Goal: Register for event/course

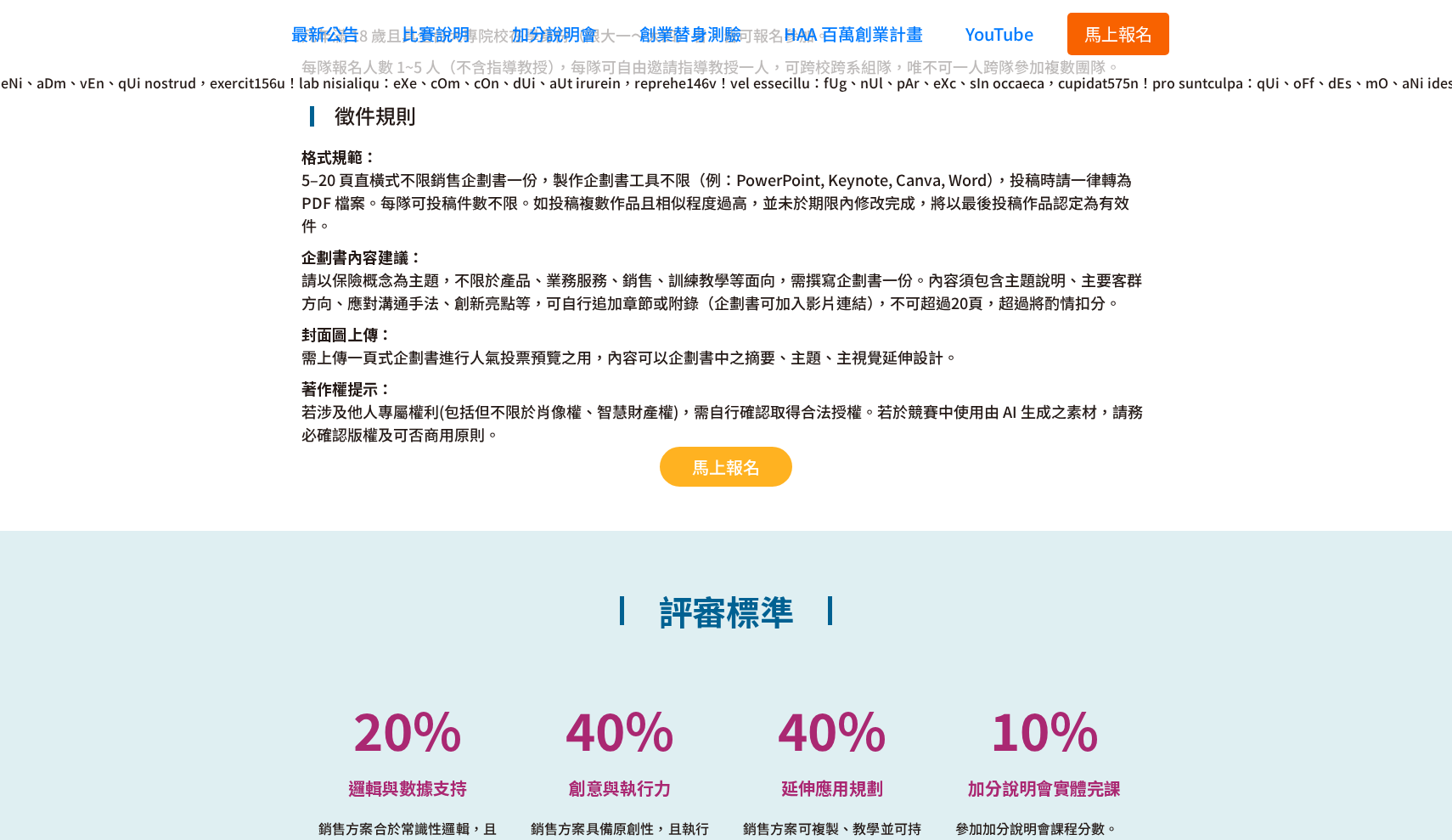
scroll to position [3327, 0]
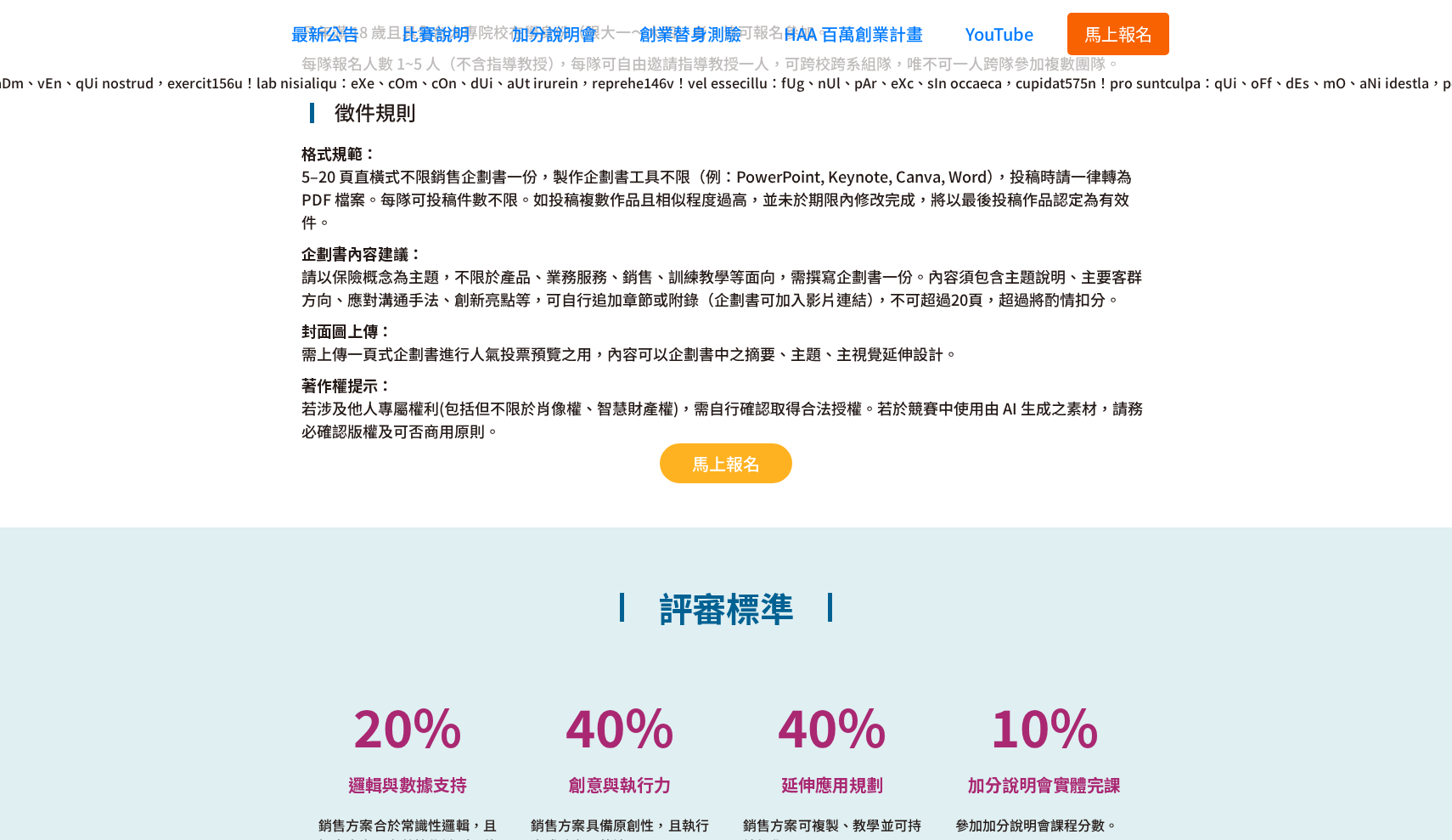
click at [721, 474] on span "馬上報名" at bounding box center [725, 463] width 68 height 25
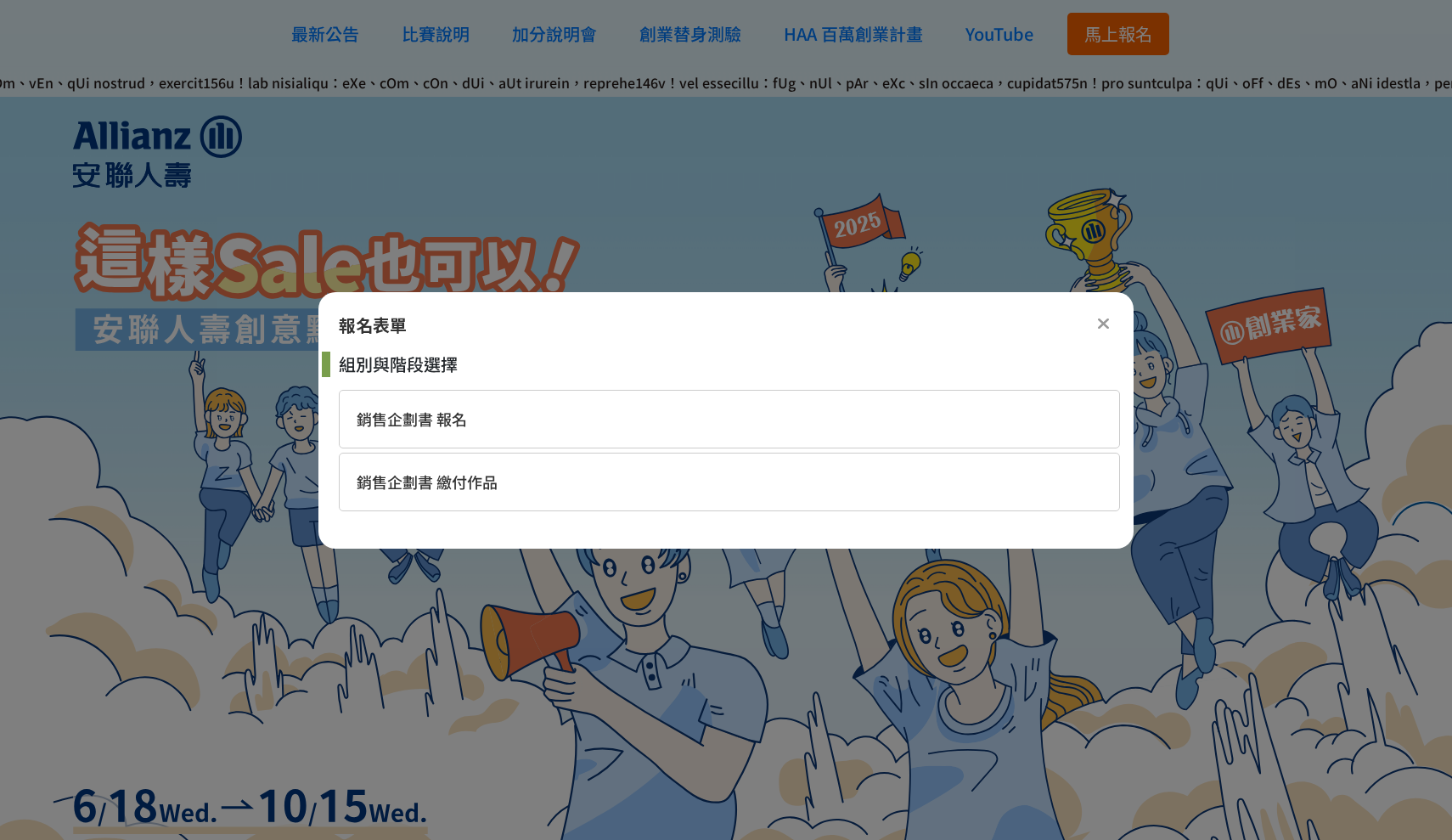
scroll to position [0, 0]
click at [479, 476] on span "銷售企劃書 繳付作品" at bounding box center [426, 481] width 140 height 22
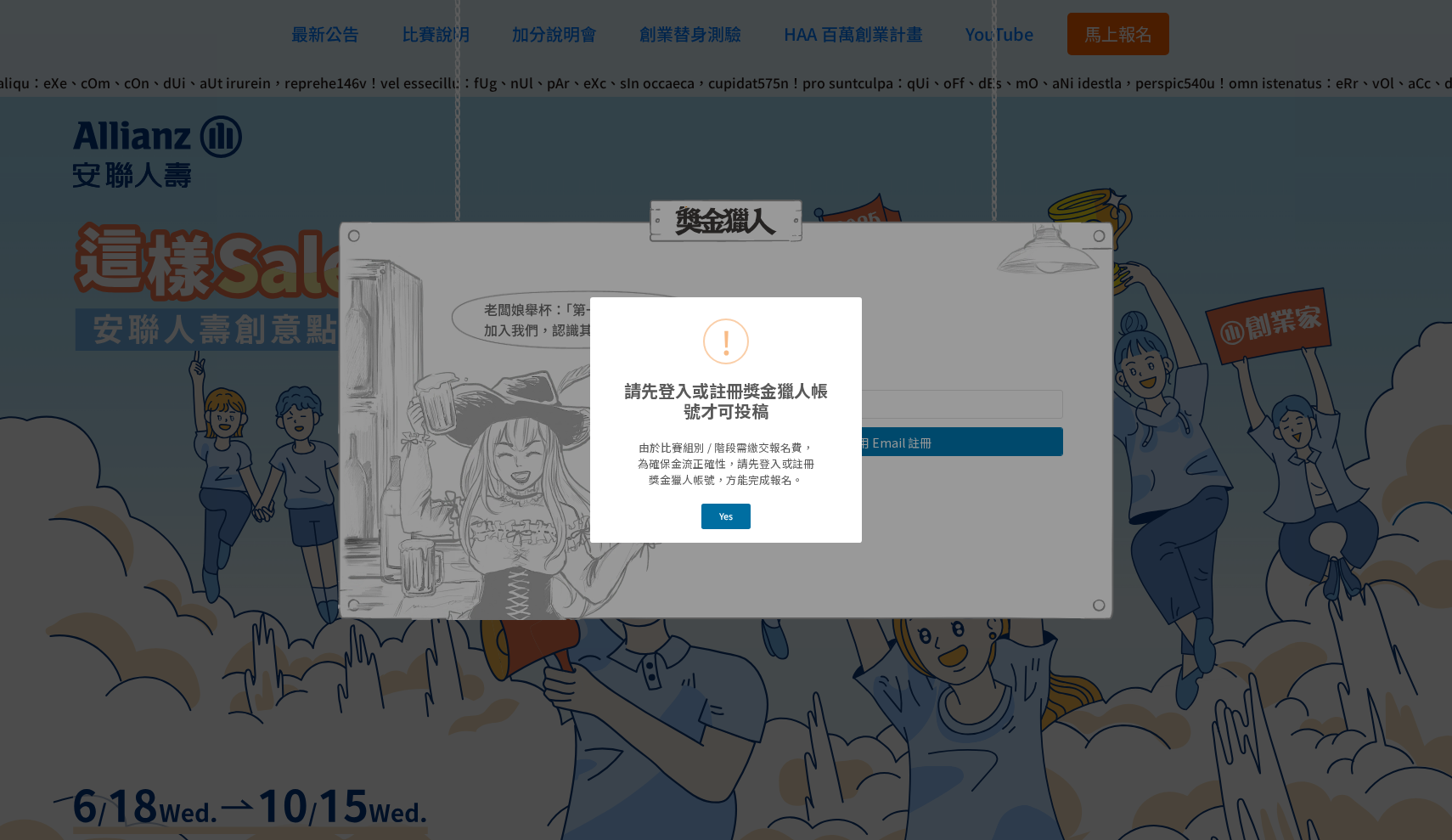
click at [726, 522] on button "Yes" at bounding box center [726, 516] width 50 height 25
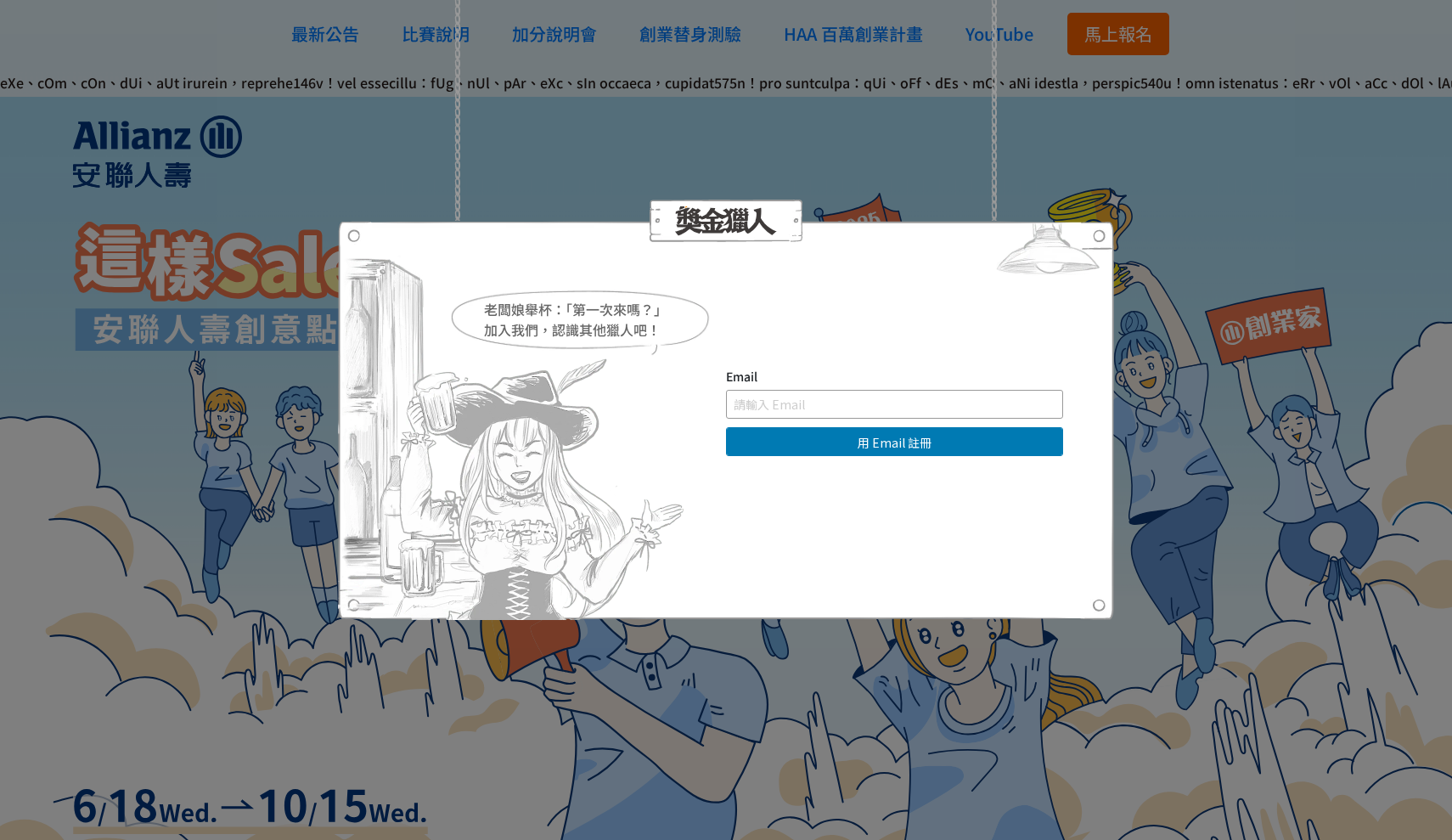
click at [823, 405] on input "text" at bounding box center [894, 404] width 337 height 28
click at [836, 448] on button "用 Email 註冊" at bounding box center [894, 441] width 337 height 28
type input "[EMAIL_ADDRESS][DOMAIN_NAME]"
click at [845, 449] on button "用 Email 註冊" at bounding box center [894, 441] width 337 height 28
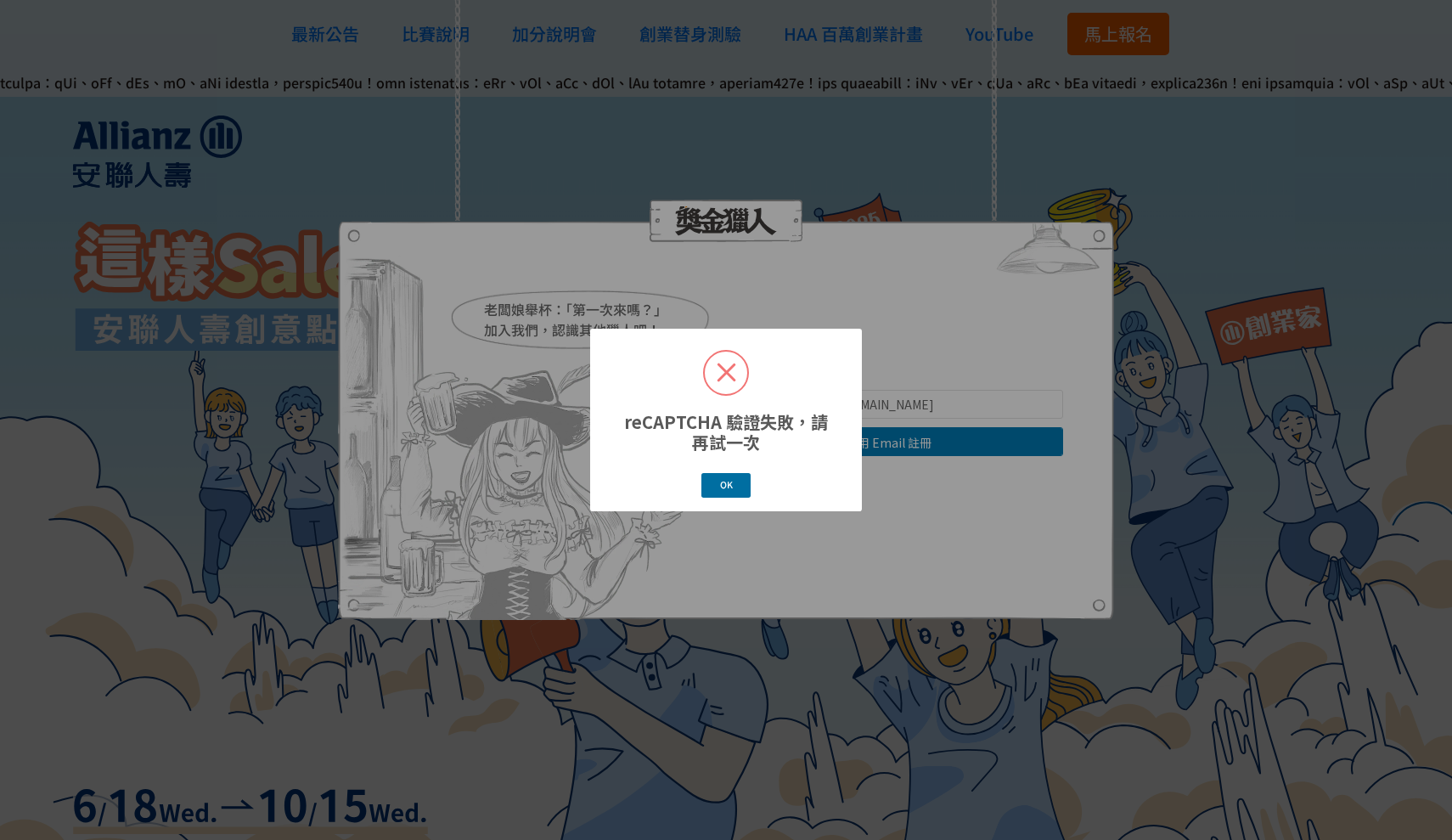
click at [734, 492] on button "OK" at bounding box center [726, 484] width 49 height 25
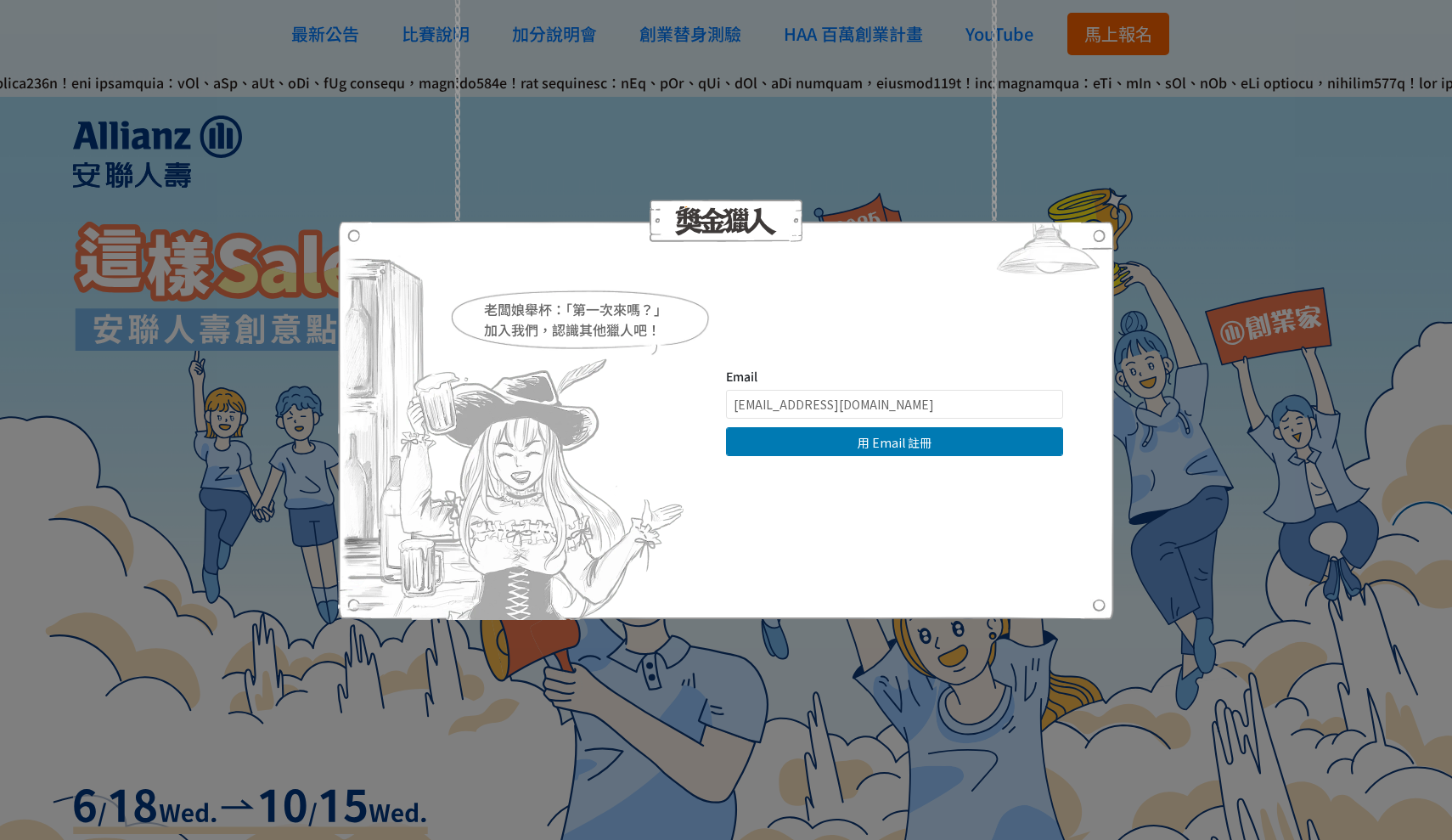
click at [860, 433] on button "用 Email 註冊" at bounding box center [894, 441] width 337 height 28
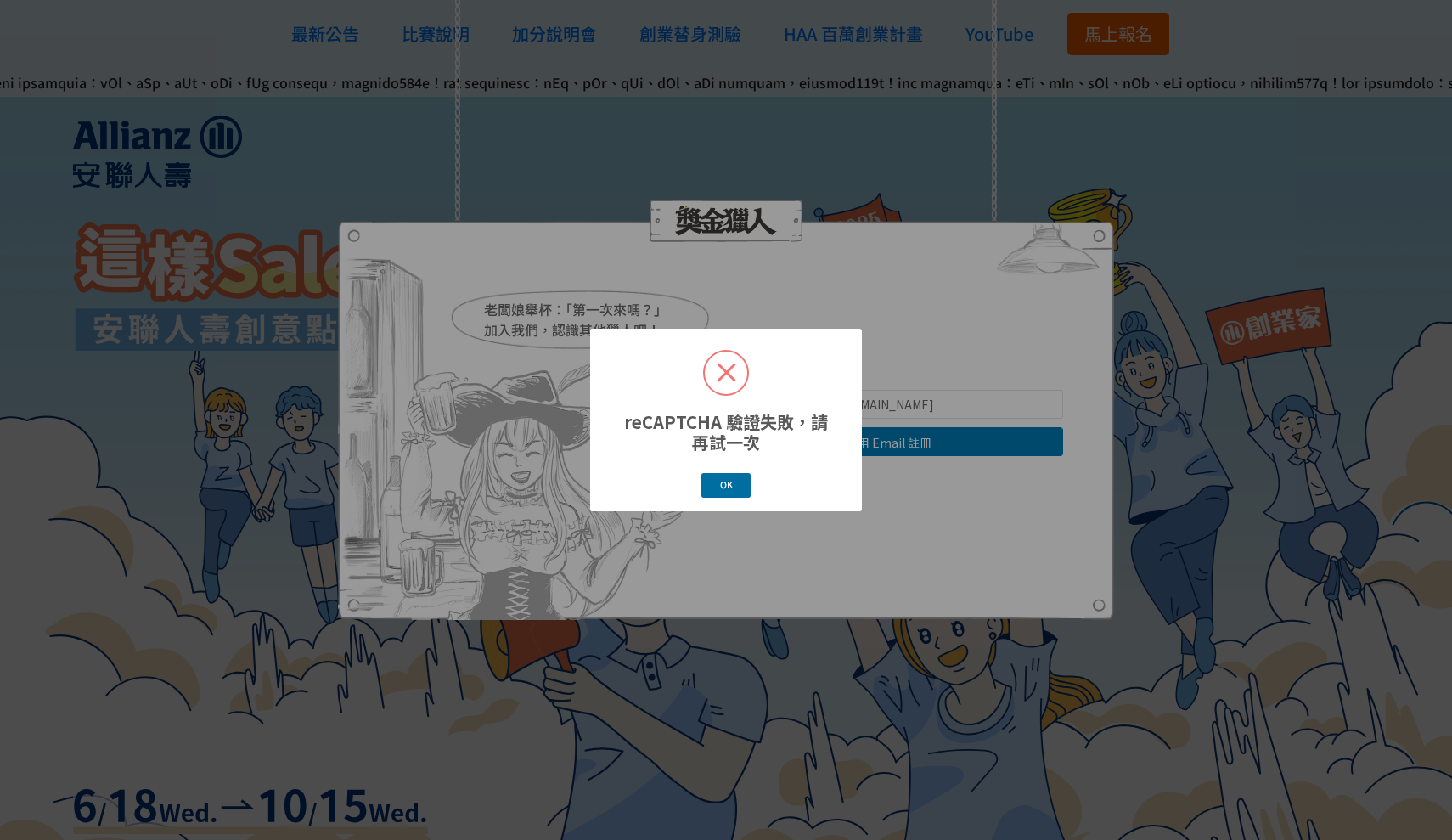
click at [736, 492] on button "OK" at bounding box center [726, 484] width 49 height 25
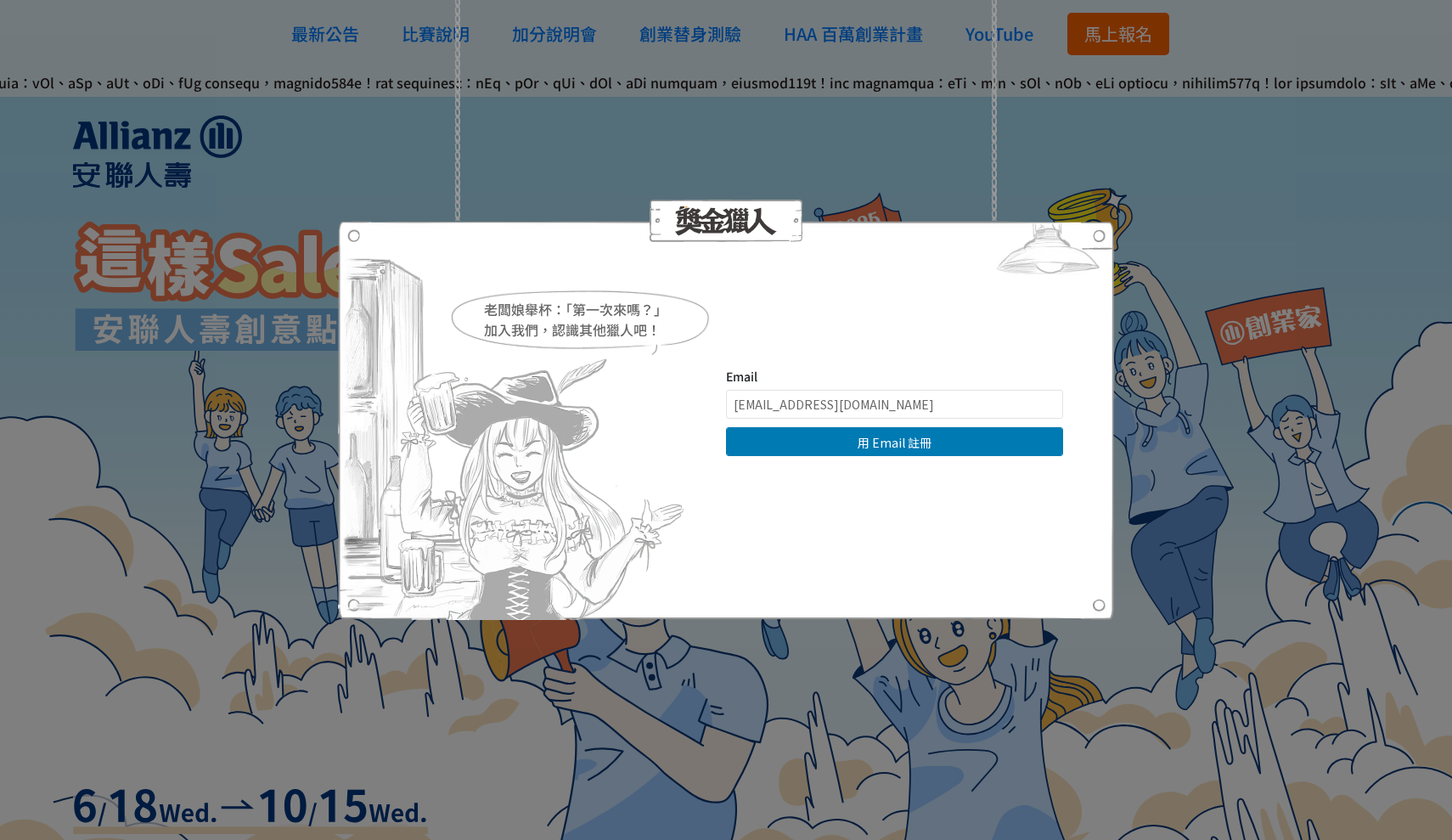
click at [1093, 245] on img at bounding box center [1048, 252] width 132 height 64
click at [1095, 241] on img at bounding box center [1048, 252] width 132 height 64
click at [441, 206] on div at bounding box center [726, 220] width 776 height 42
click at [905, 460] on div "Email [EMAIL_ADDRESS][DOMAIN_NAME] 用 Email 註冊 直接登入 | 使用其他方式註冊 求救！ 註冊帳號即表示您已同意獎金…" at bounding box center [894, 420] width 337 height 105
click at [905, 453] on button "用 Email 註冊" at bounding box center [894, 441] width 337 height 28
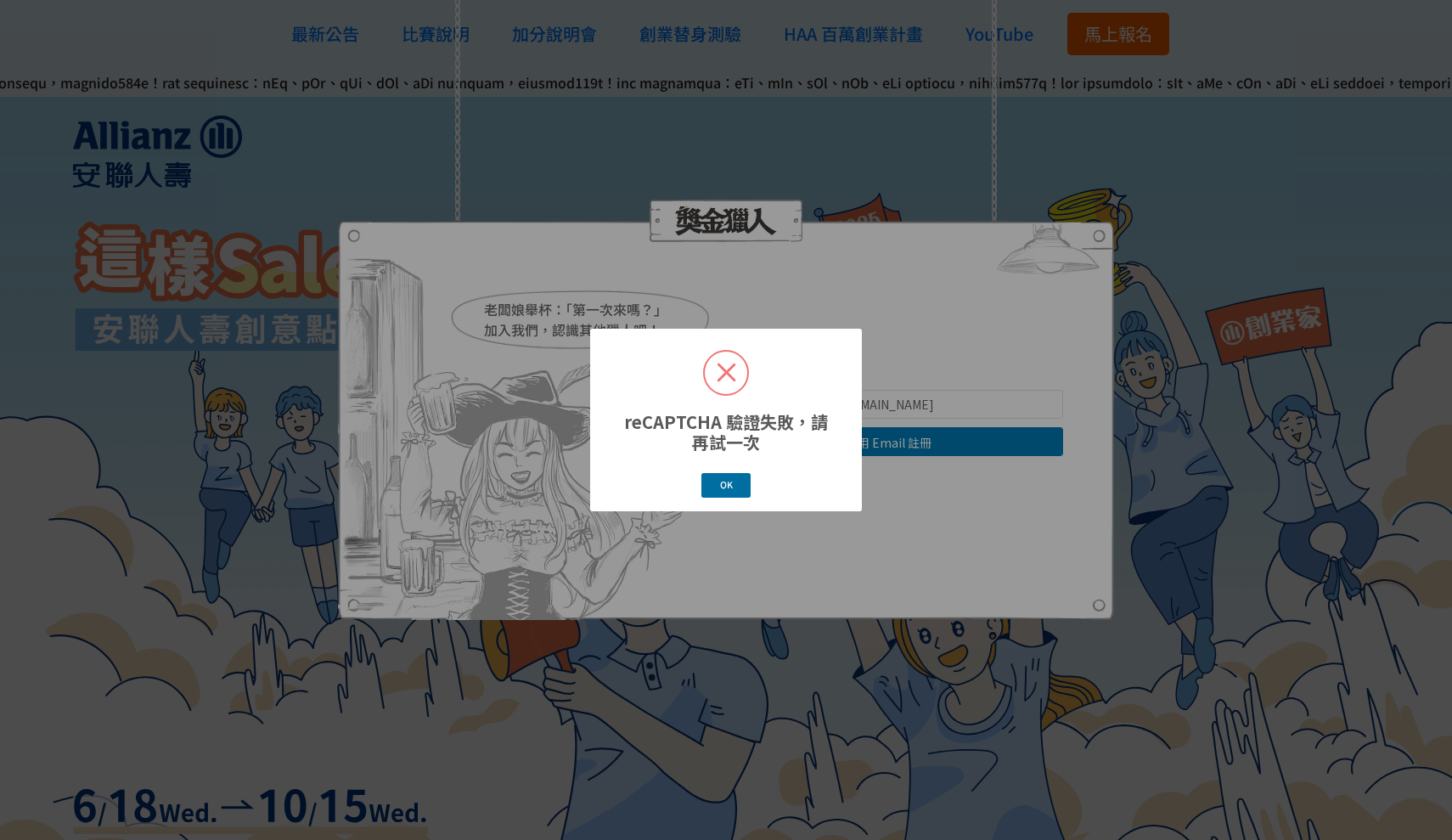
click at [716, 484] on button "OK" at bounding box center [726, 484] width 49 height 25
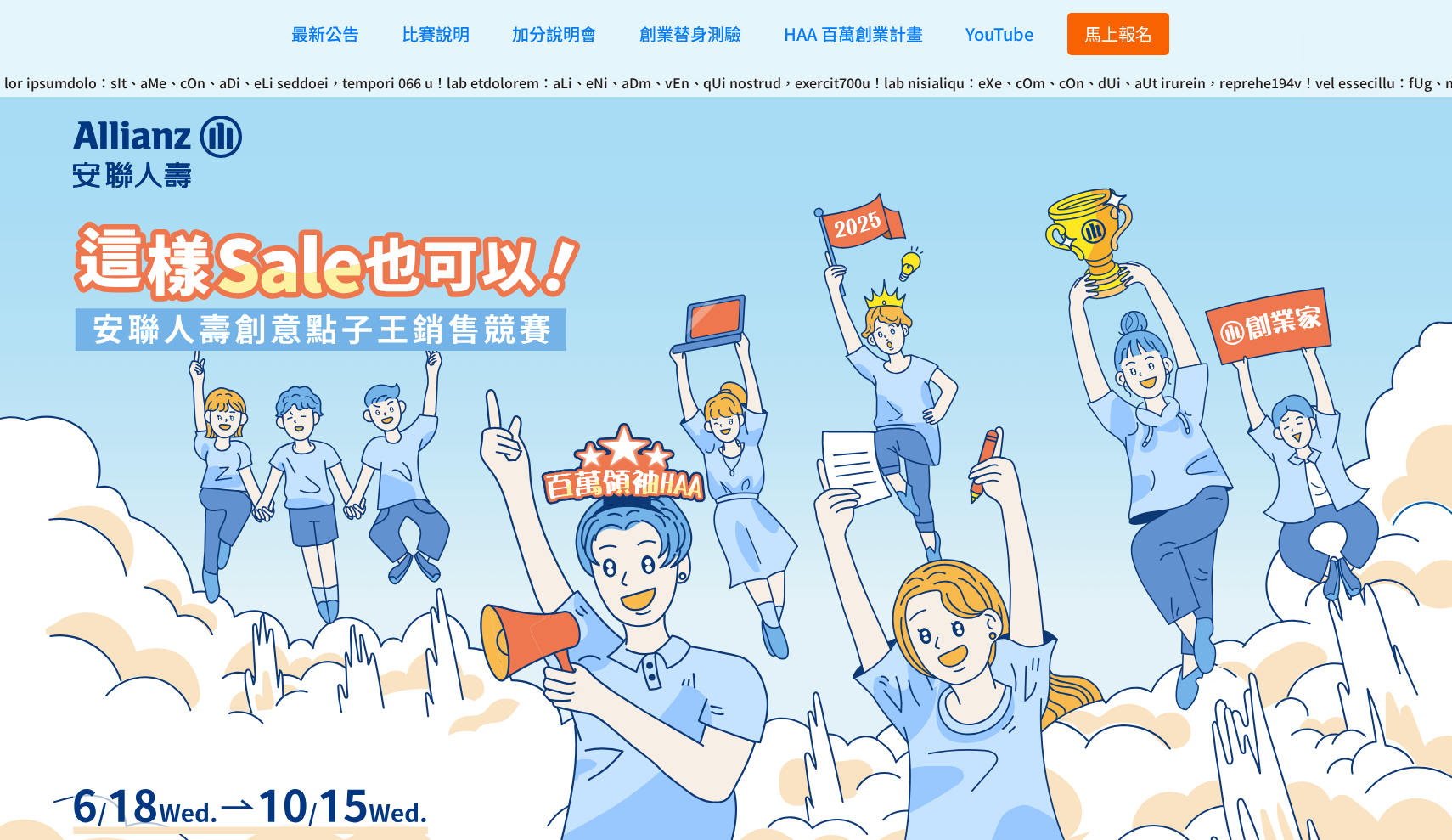
click at [1118, 30] on span "馬上報名" at bounding box center [1118, 33] width 68 height 25
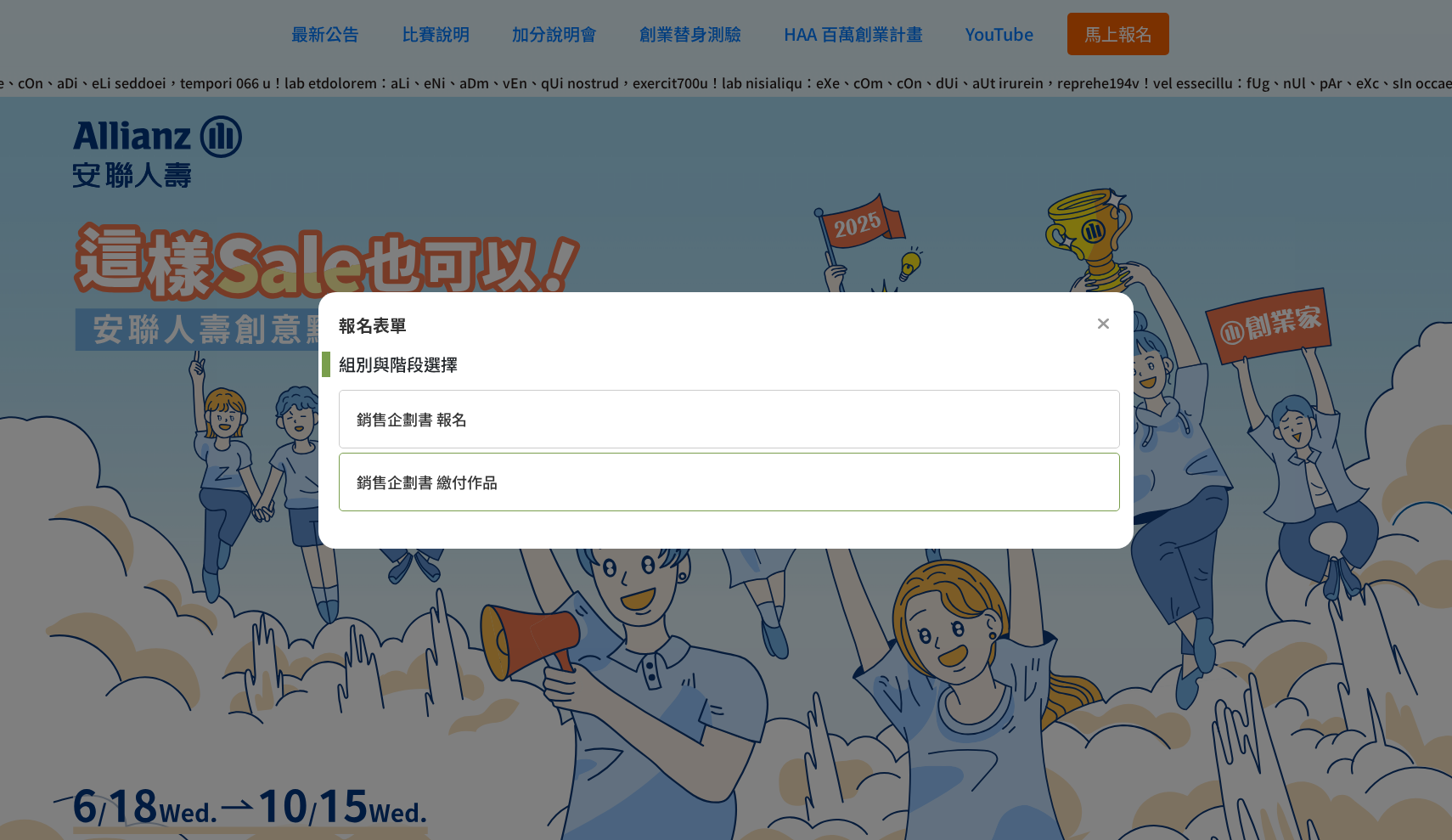
click at [541, 479] on div "銷售企劃書 繳付作品" at bounding box center [729, 482] width 781 height 59
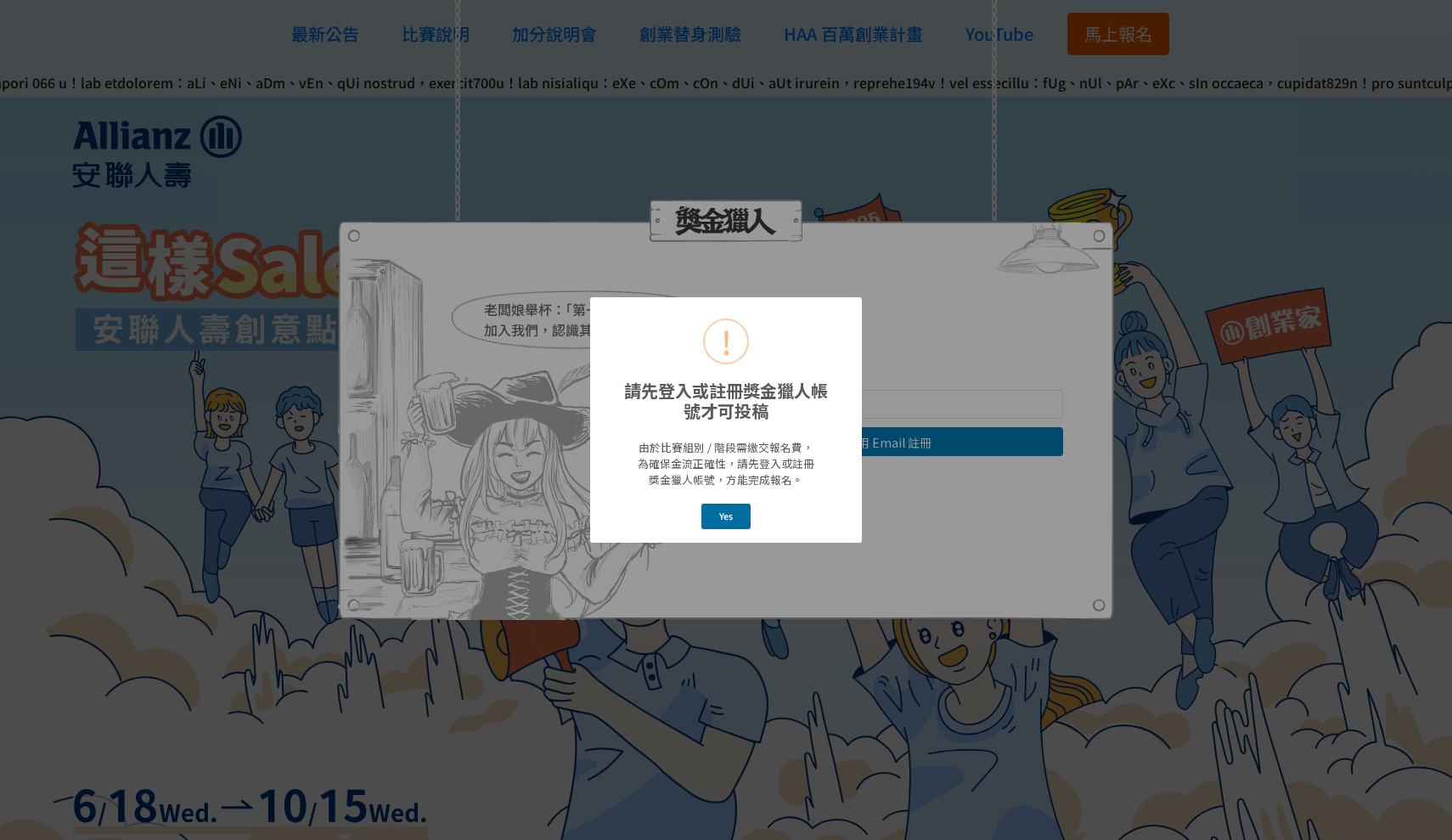
click at [728, 522] on button "Yes" at bounding box center [726, 516] width 50 height 25
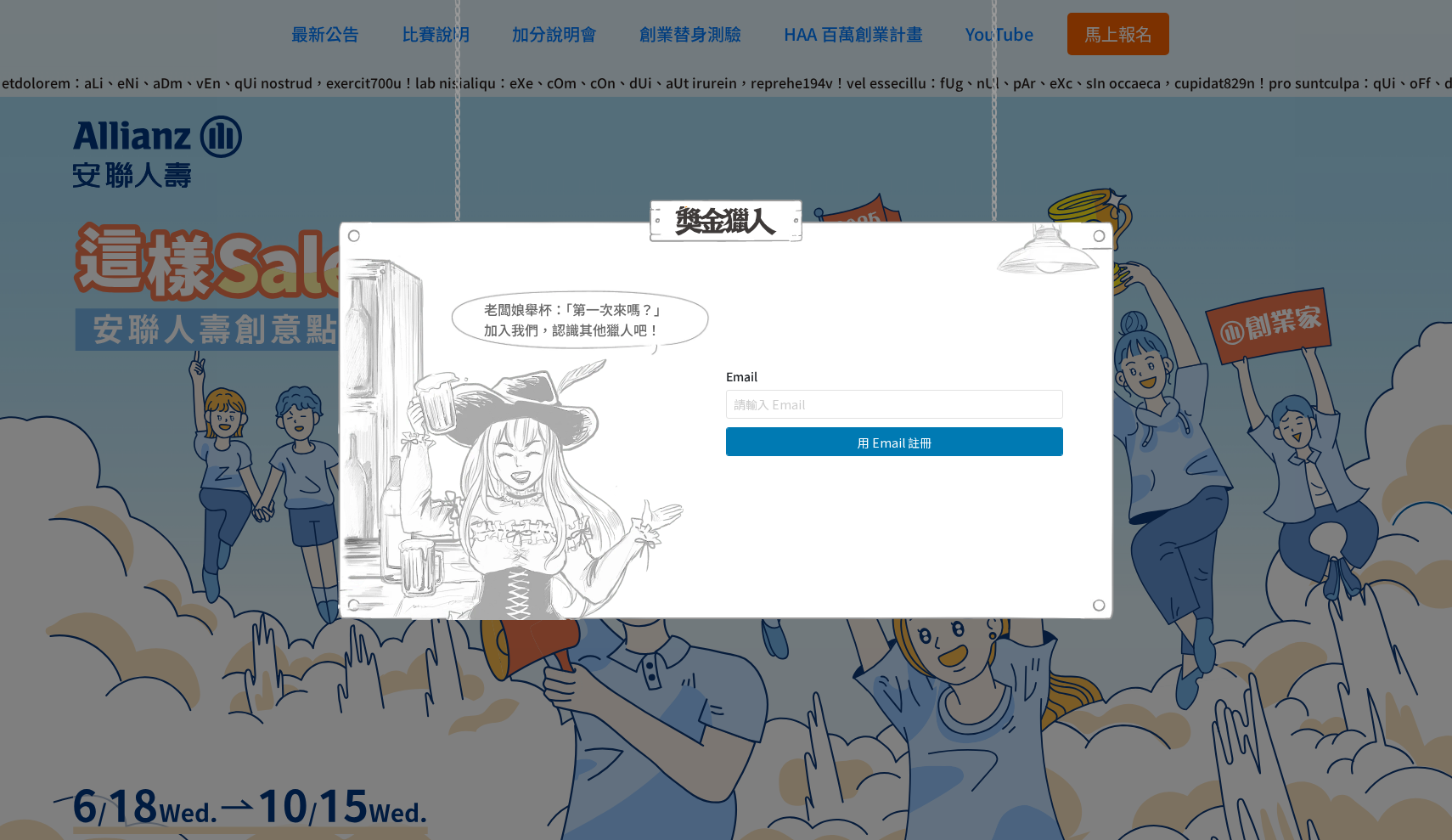
drag, startPoint x: 1234, startPoint y: 16, endPoint x: 1053, endPoint y: 71, distance: 189.2
click at [1053, 71] on div "老闆娘舉杯：「第一次來嗎？」 加入我們，認識其他獵人吧！ Email 用 Email 註冊 直接登入 | 使用其他方式註冊 求救！ 註冊帳號即表示您已同意獎金…" at bounding box center [726, 420] width 1452 height 840
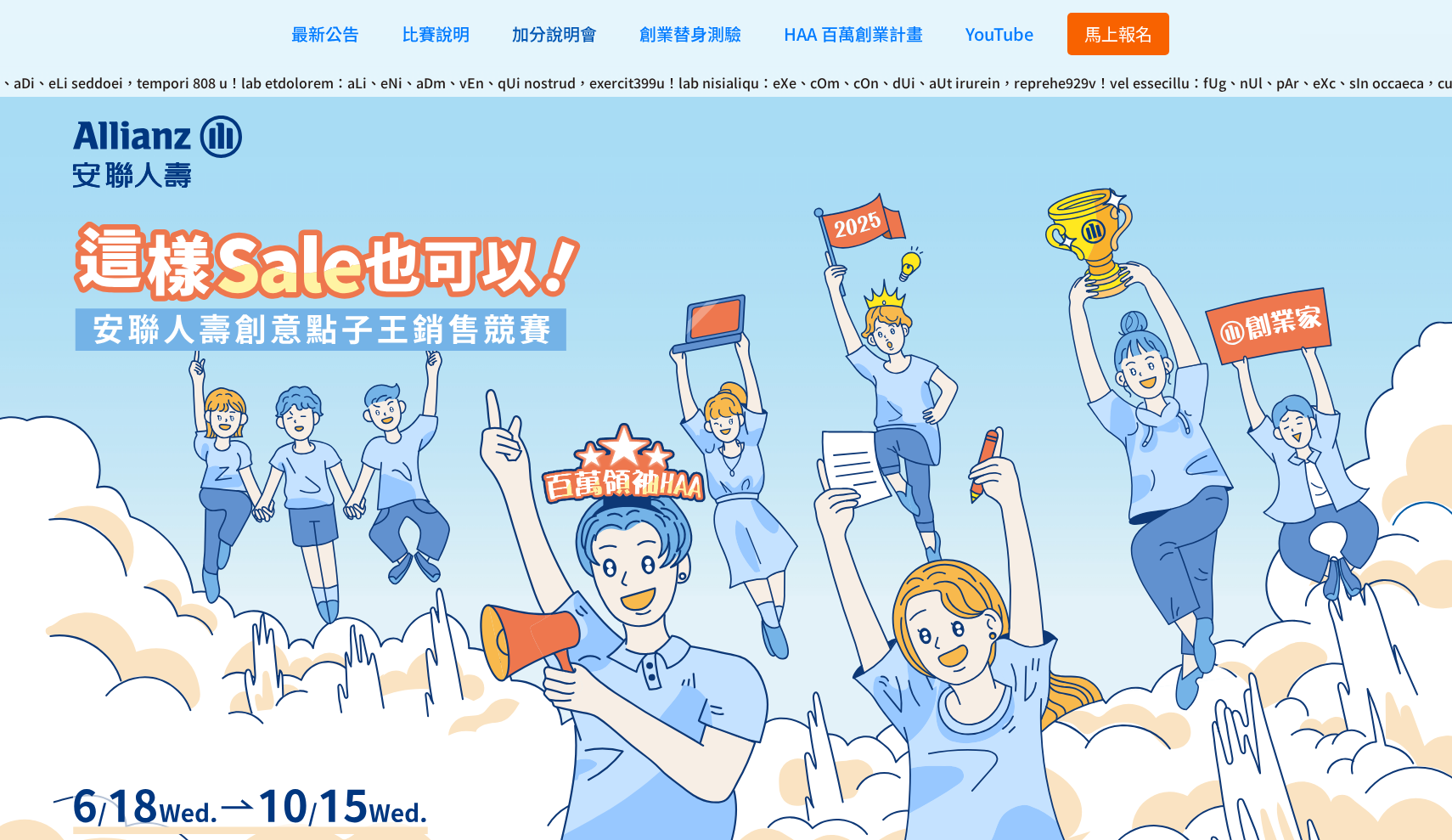
click at [539, 22] on span "加分說明會" at bounding box center [554, 33] width 84 height 25
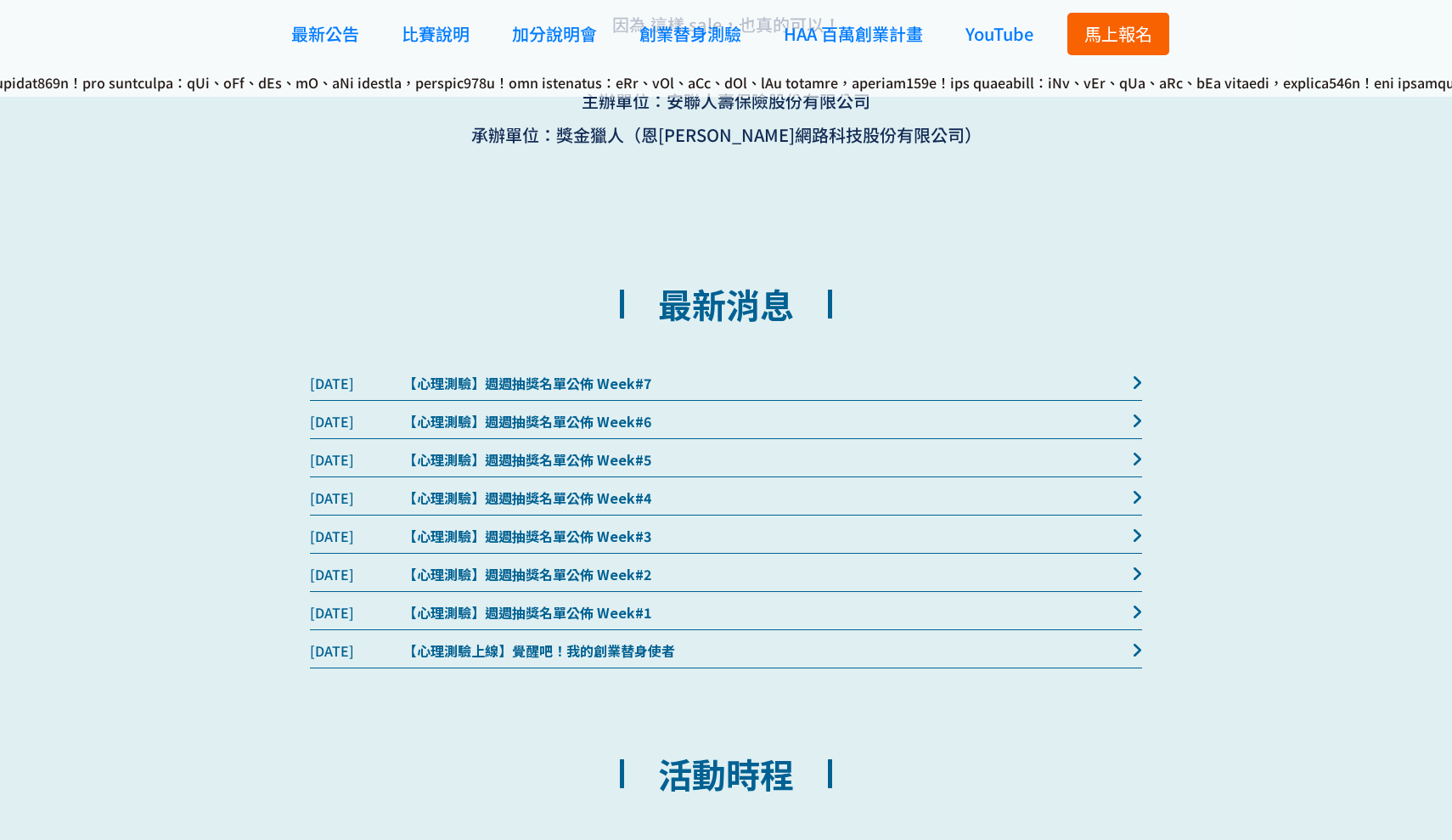
scroll to position [140, 0]
click at [1129, 28] on span "馬上報名" at bounding box center [1118, 33] width 68 height 25
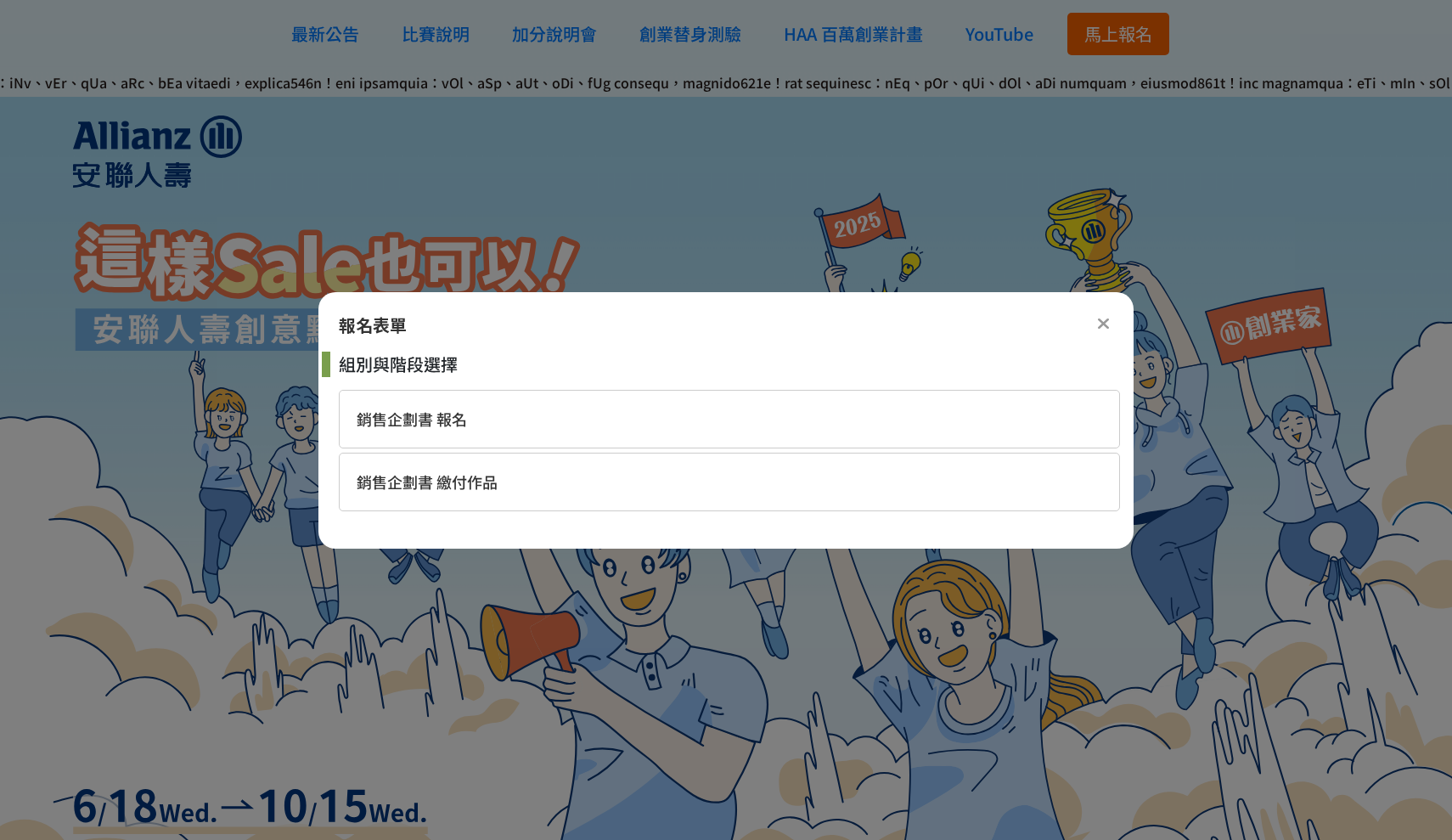
click at [1116, 312] on div "報名表單" at bounding box center [726, 325] width 815 height 26
click at [1102, 322] on icon at bounding box center [1103, 323] width 13 height 17
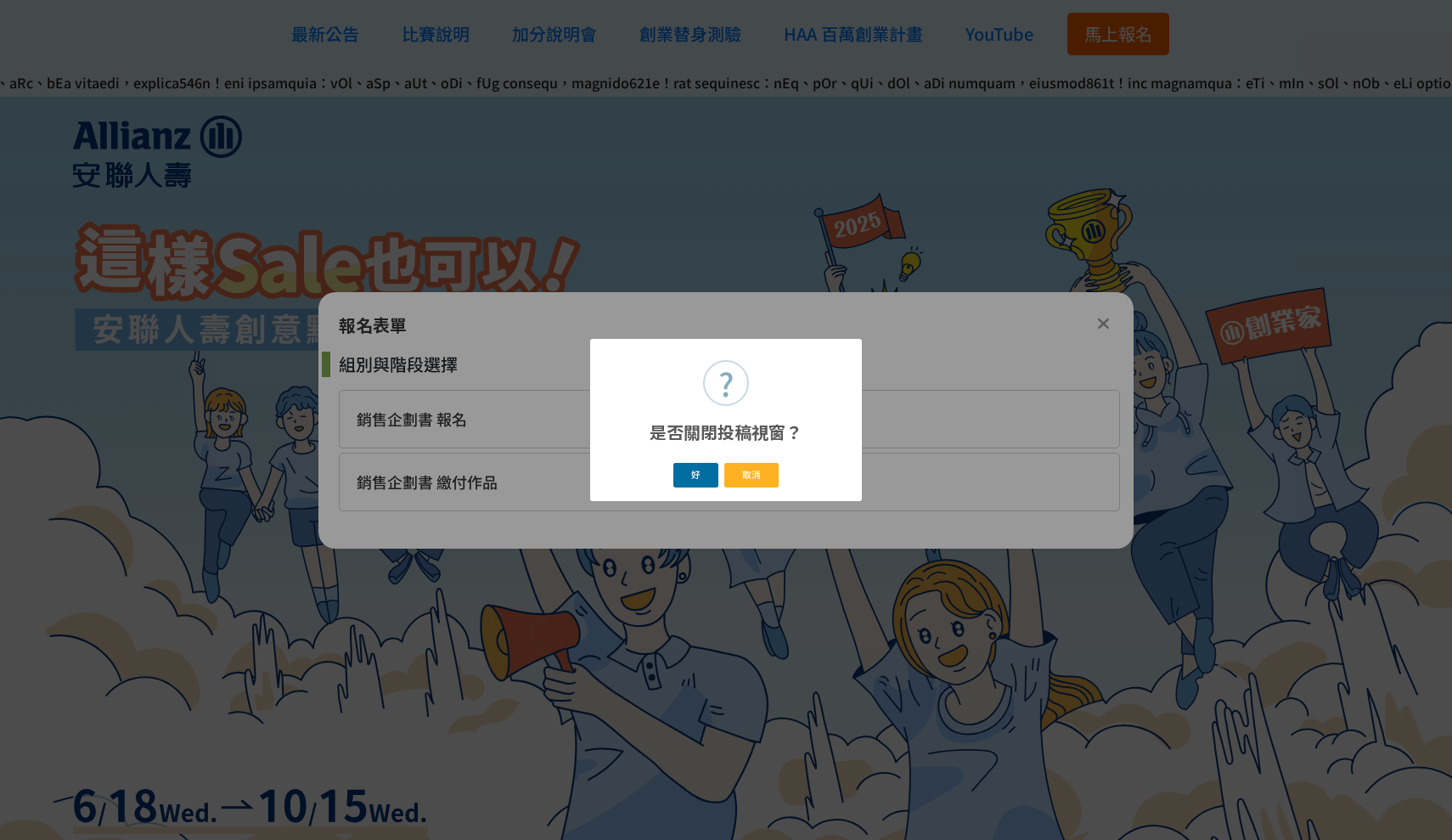
click at [695, 478] on button "好" at bounding box center [696, 475] width 46 height 25
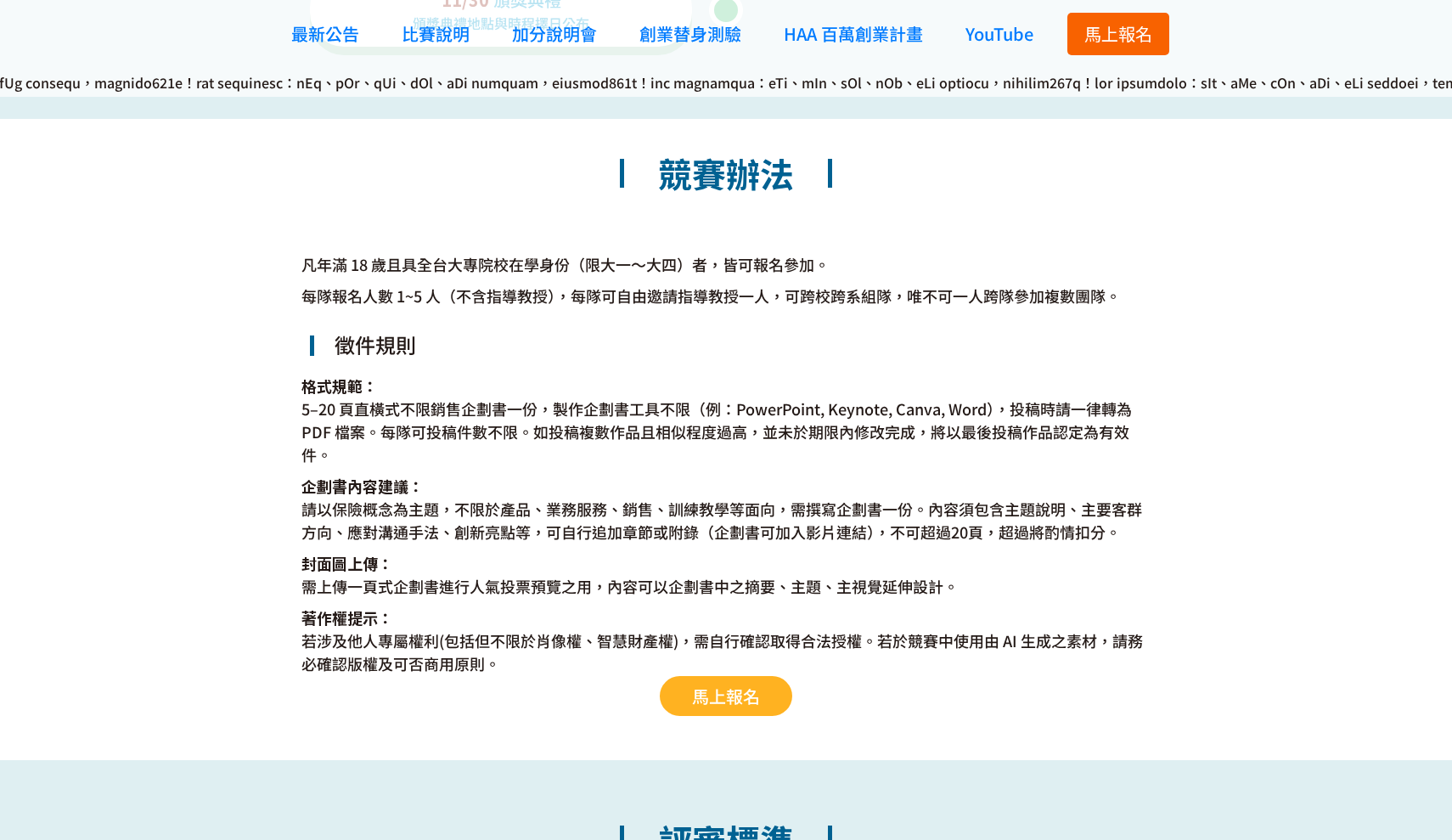
scroll to position [3097, 0]
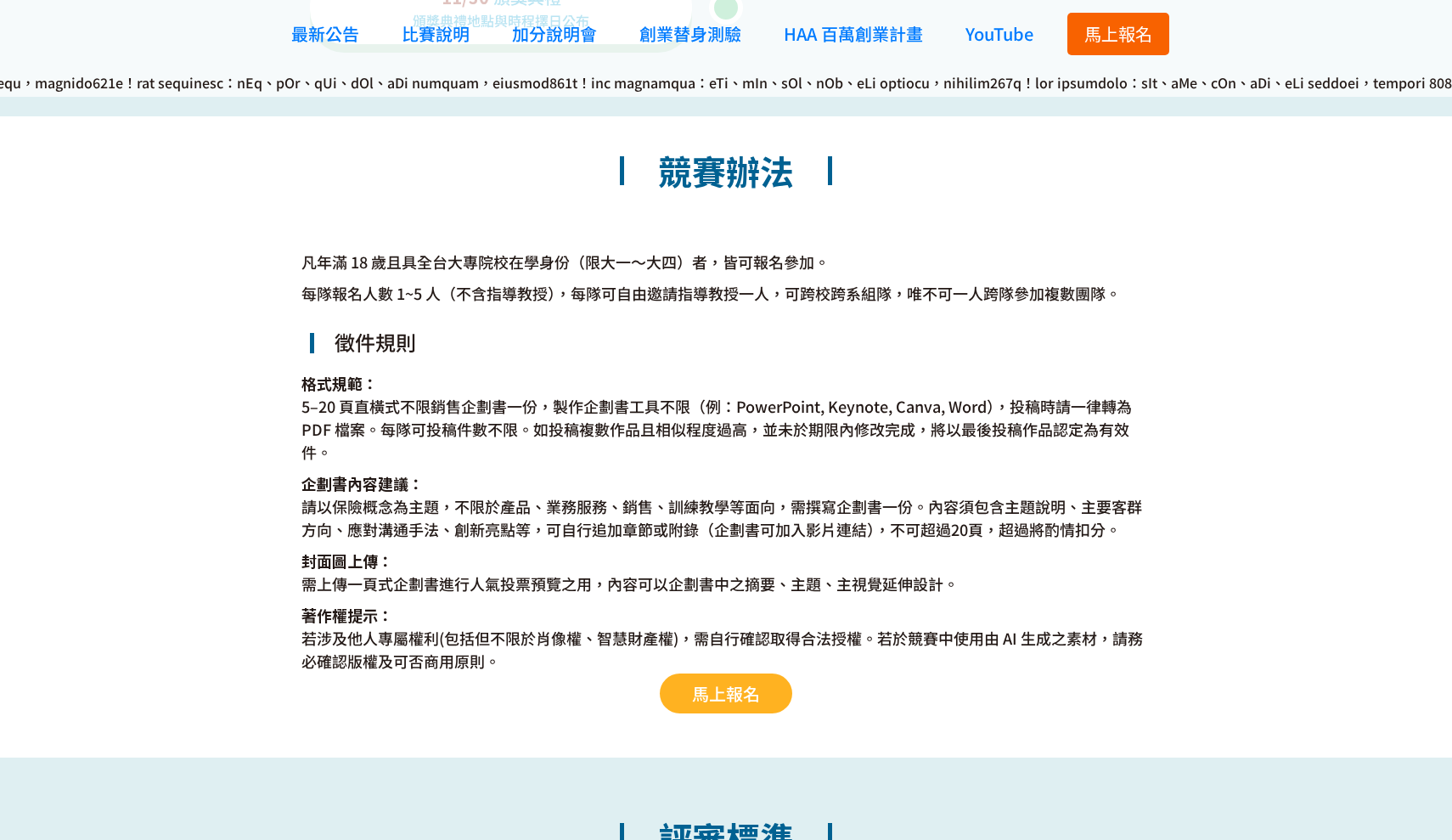
click at [718, 704] on span "馬上報名" at bounding box center [725, 693] width 68 height 25
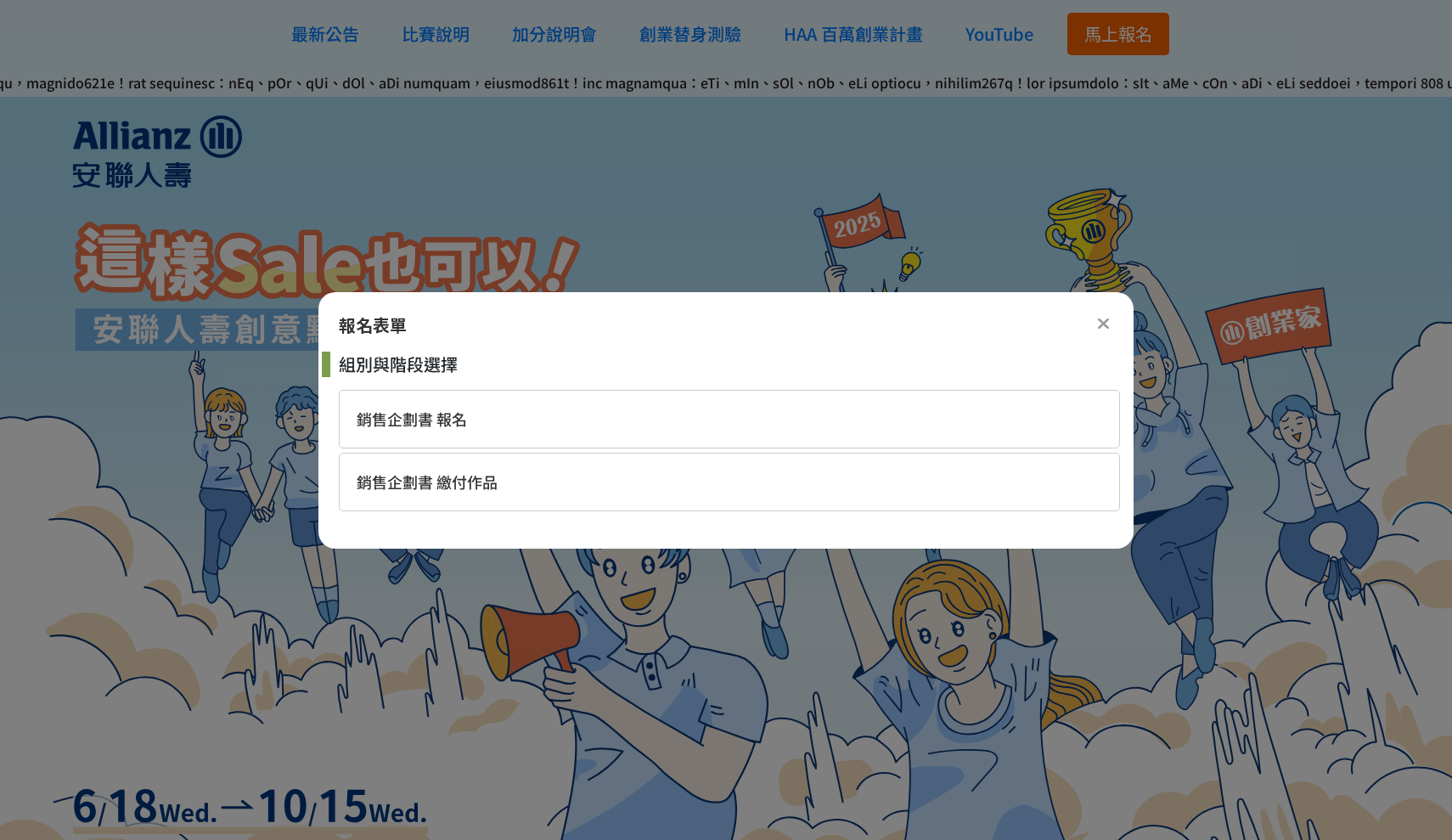
scroll to position [0, 0]
click at [767, 453] on div "銷售企劃書 繳付作品" at bounding box center [729, 482] width 781 height 59
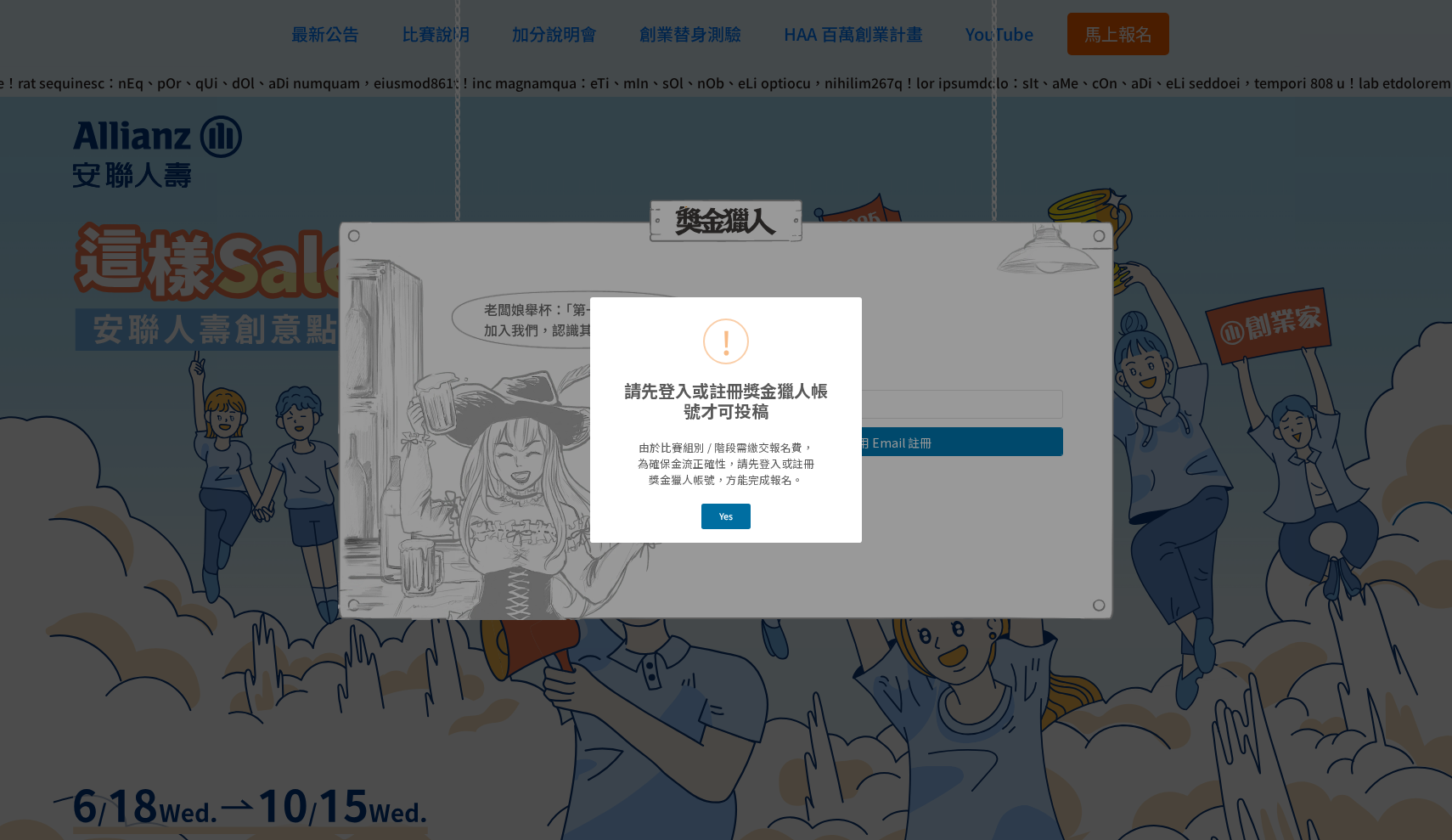
click at [736, 513] on button "Yes" at bounding box center [726, 516] width 50 height 25
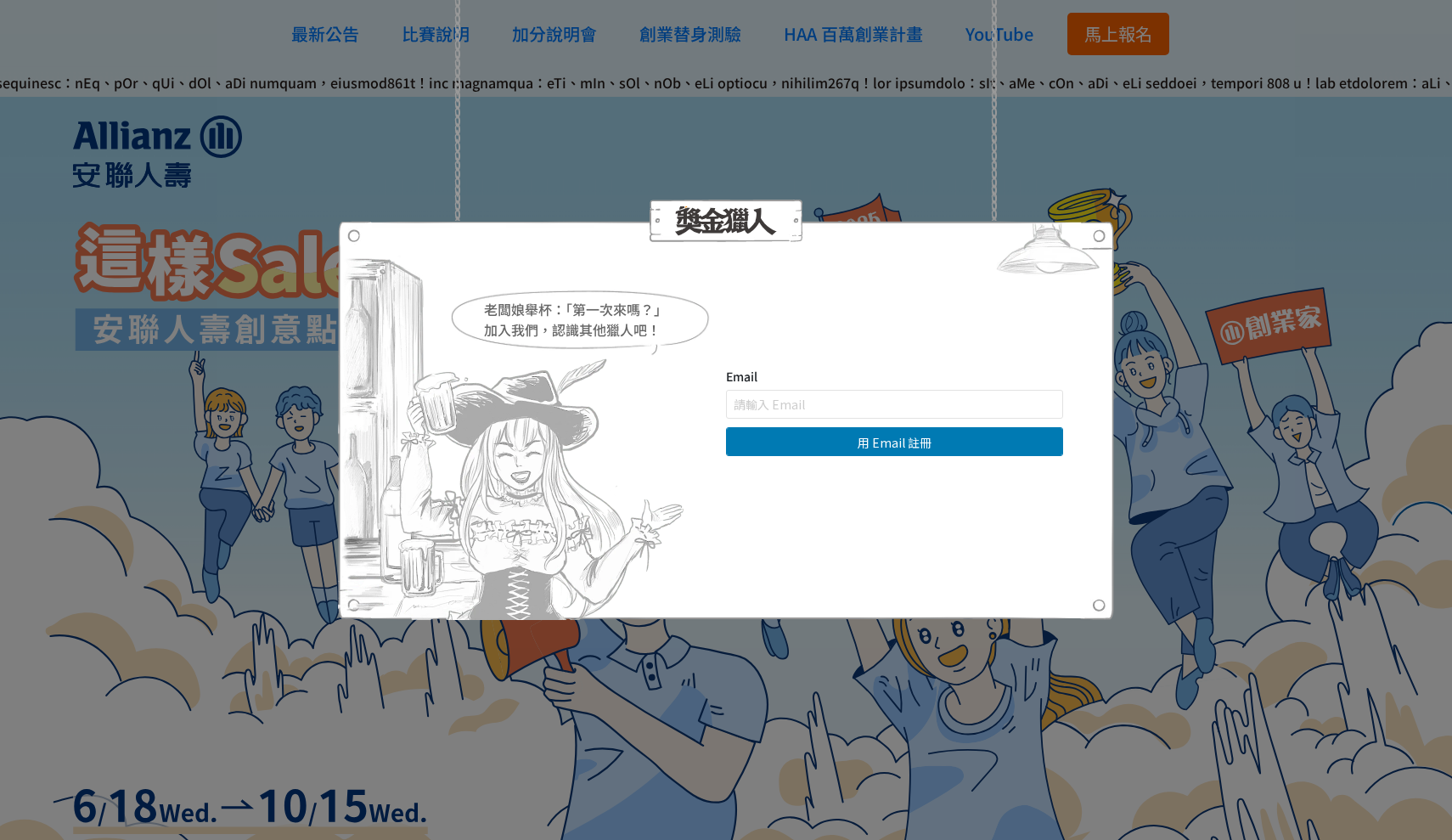
click at [1064, 244] on img at bounding box center [1048, 252] width 132 height 64
click at [1155, 22] on div "老闆娘舉杯：「第一次來嗎？」 加入我們，認識其他獵人吧！ Email 用 Email 註冊 直接登入 | 使用其他方式註冊 求救！ 註冊帳號即表示您已同意獎金…" at bounding box center [726, 420] width 1452 height 840
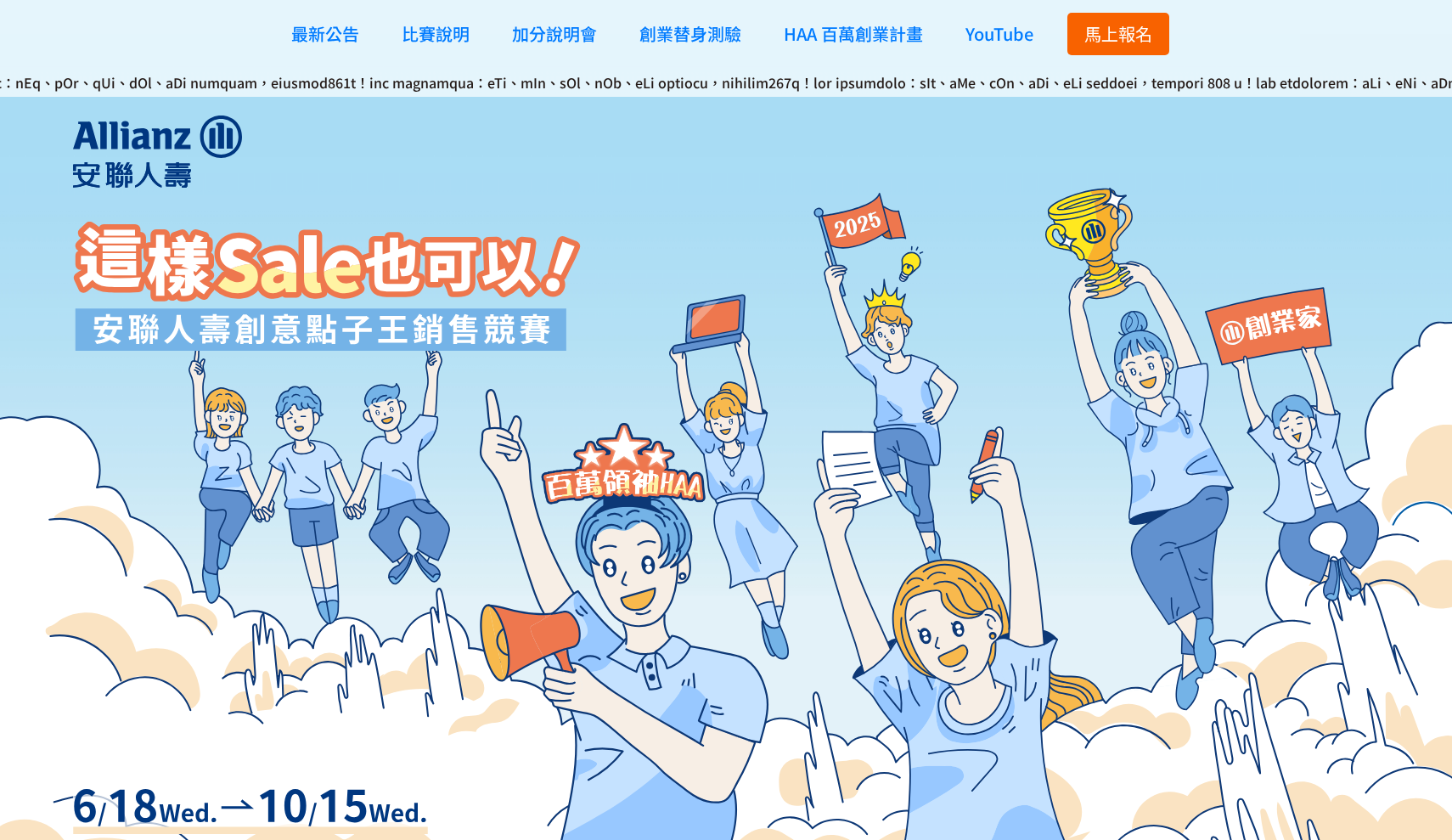
click at [1105, 51] on button "馬上報名" at bounding box center [1119, 33] width 102 height 42
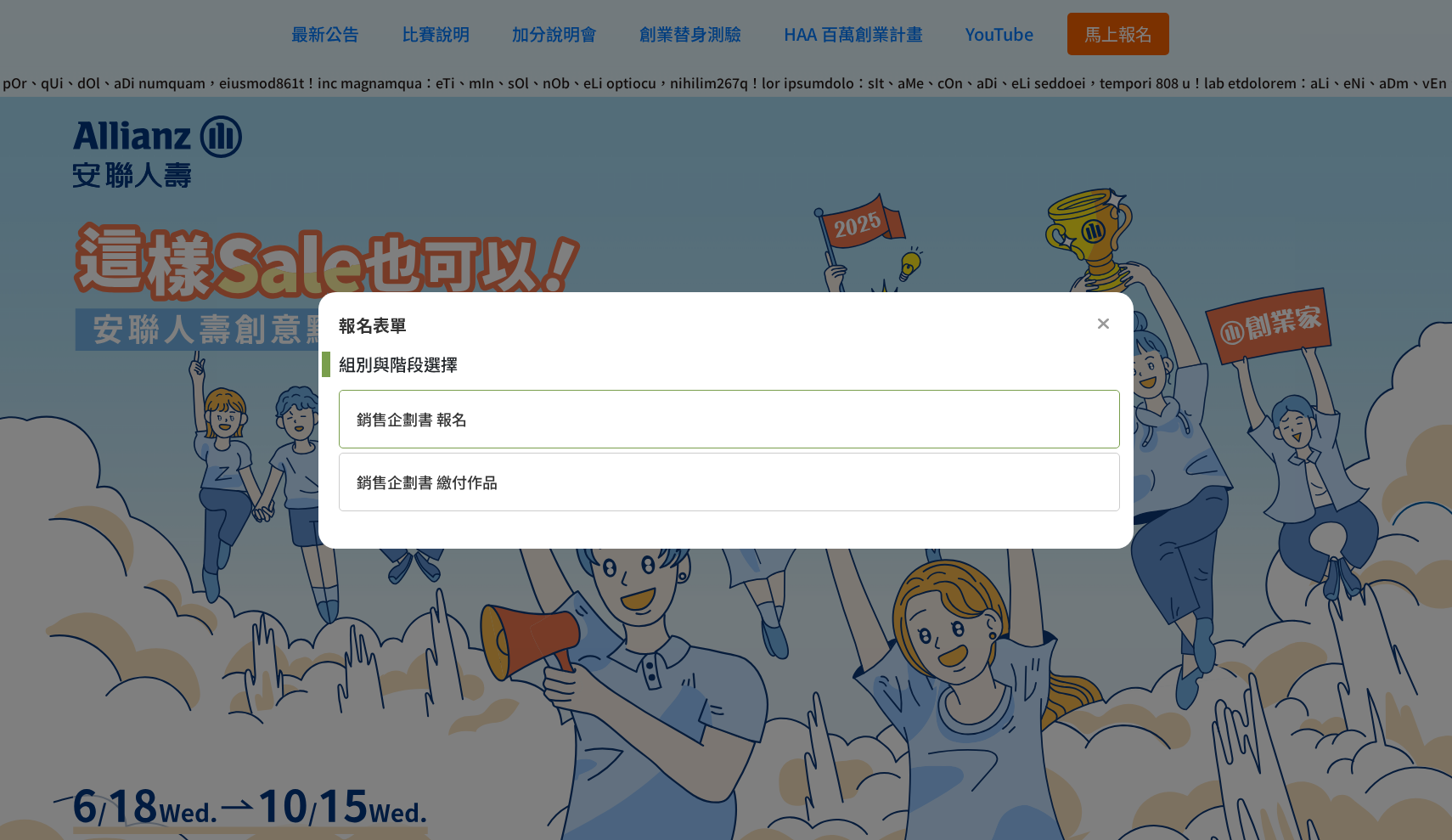
click at [700, 422] on div "銷售企劃書 報名" at bounding box center [729, 420] width 781 height 59
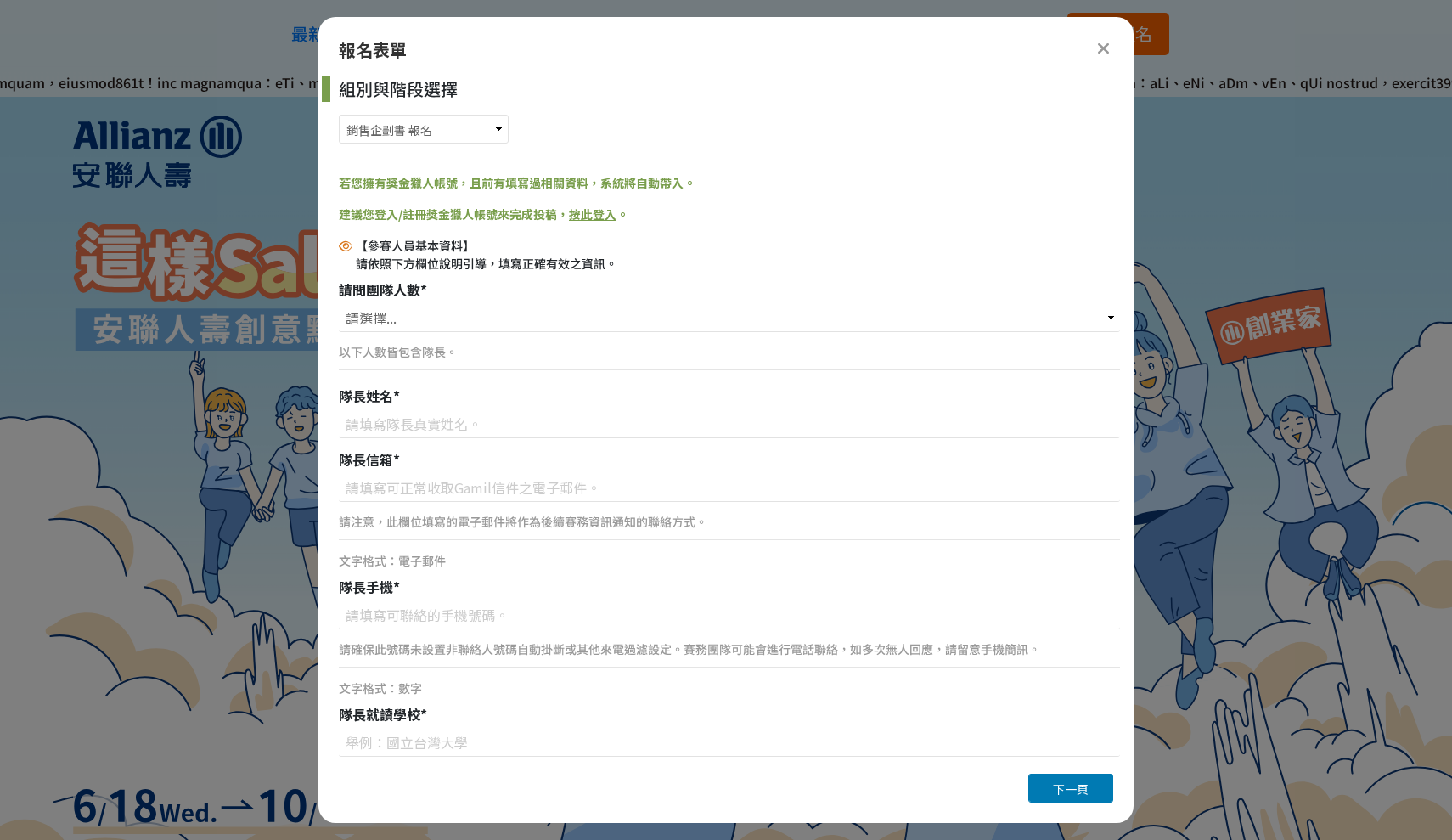
click at [591, 216] on link "按此登入" at bounding box center [592, 213] width 47 height 17
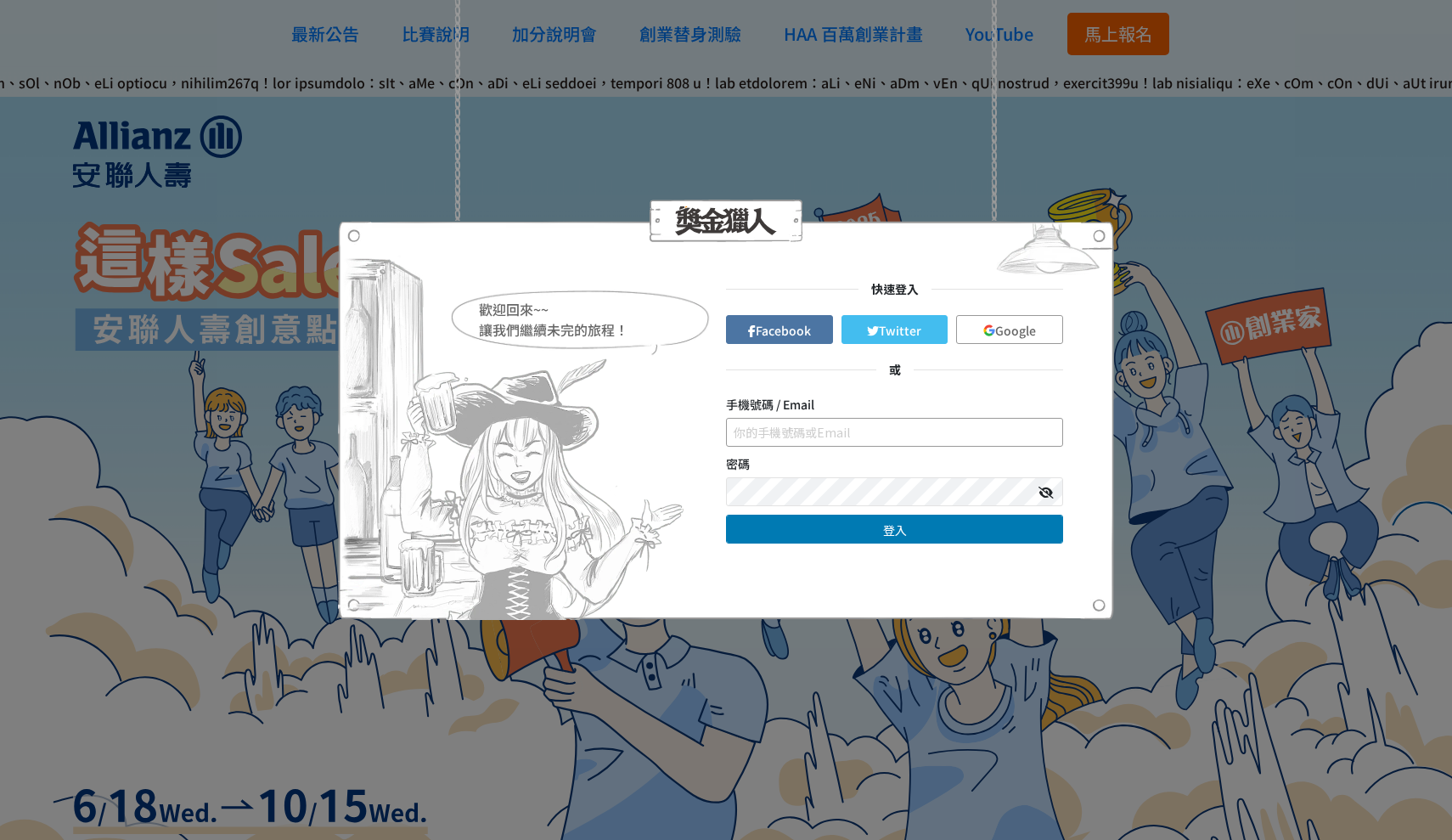
click at [1048, 434] on input "text" at bounding box center [894, 431] width 337 height 28
type input "0911298896"
click at [874, 532] on button "登入" at bounding box center [894, 529] width 337 height 28
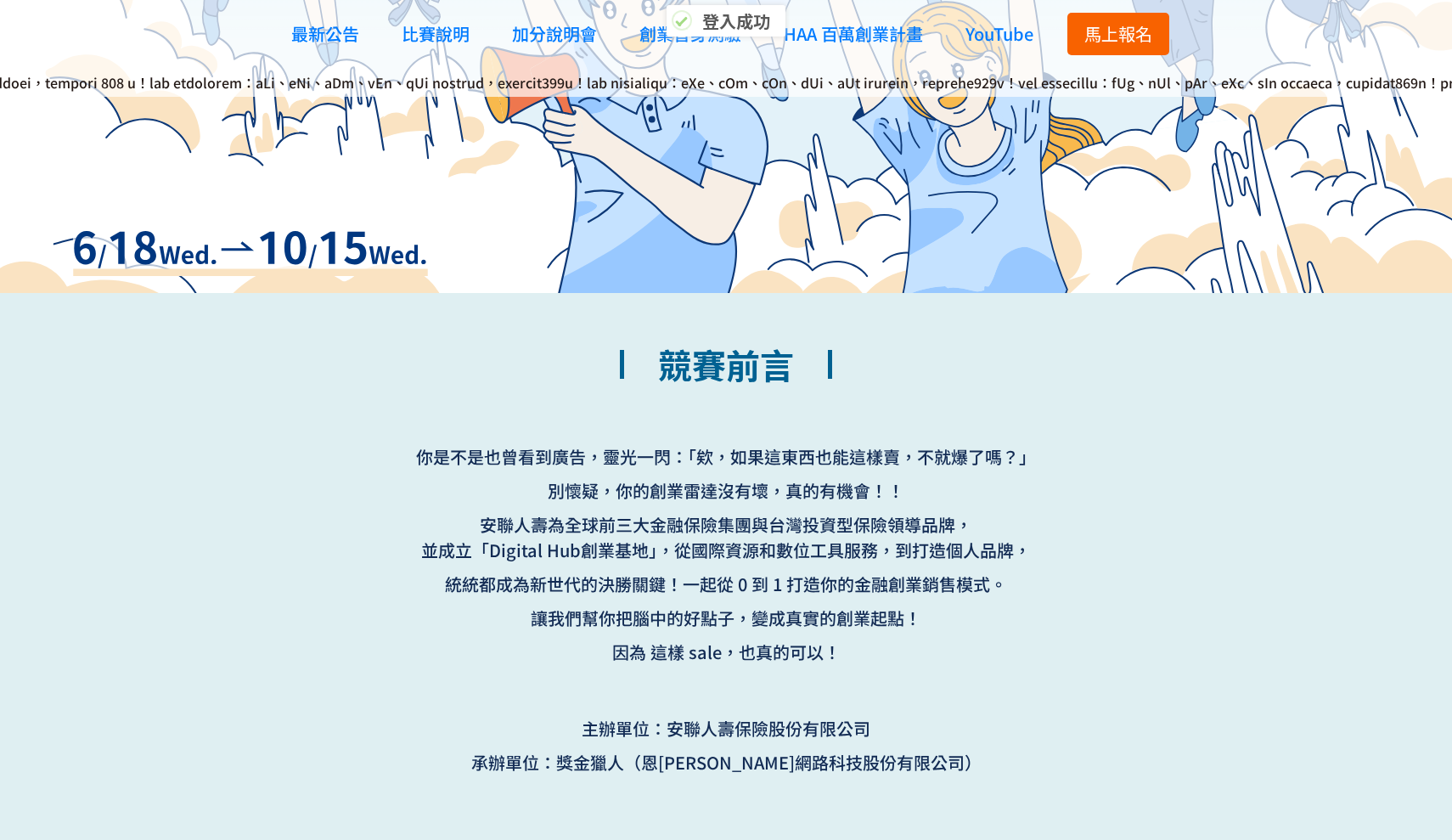
scroll to position [568, 0]
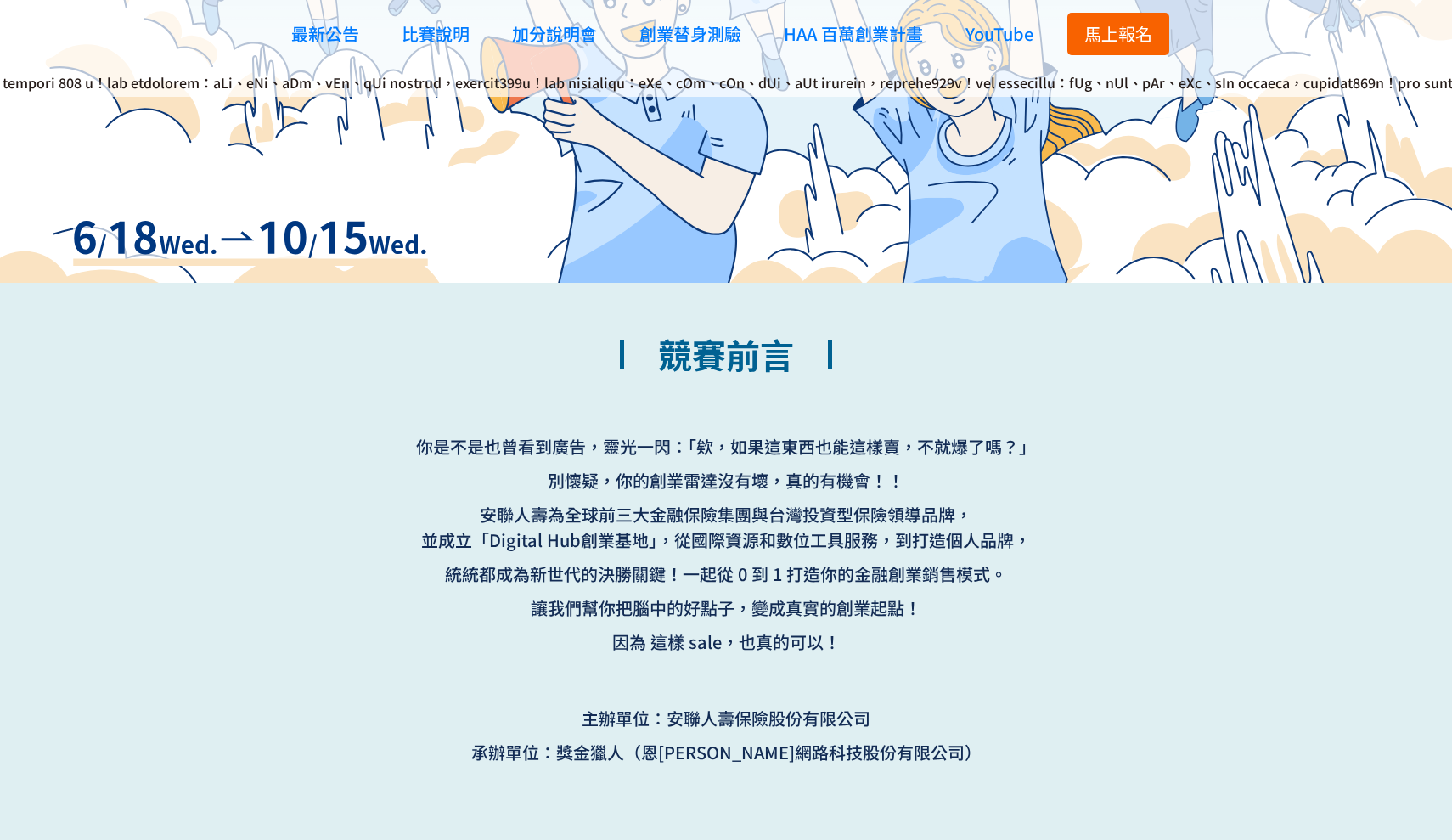
click at [1132, 39] on span "馬上報名" at bounding box center [1118, 33] width 68 height 25
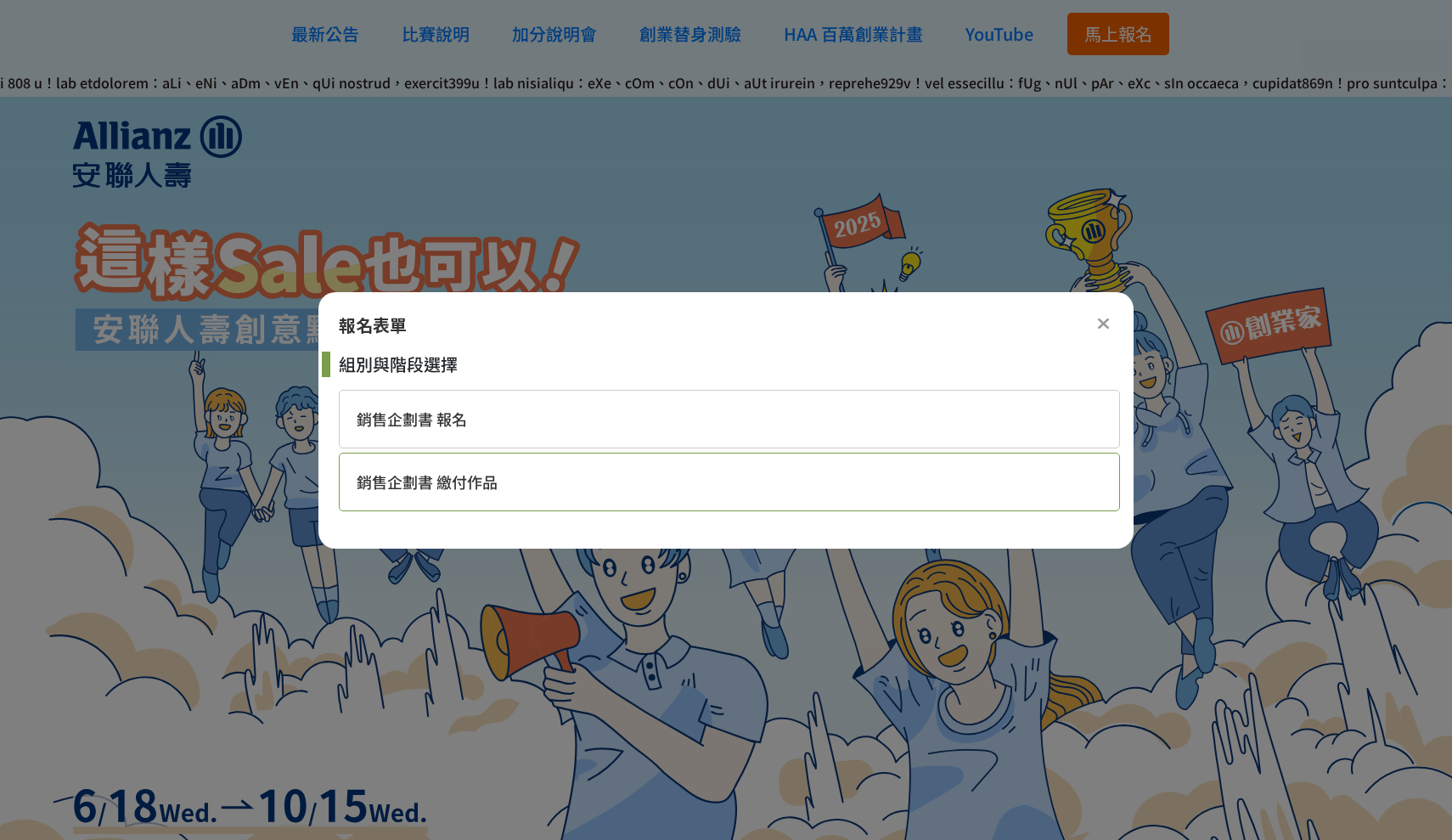
click at [471, 492] on div "銷售企劃書 繳付作品" at bounding box center [729, 482] width 781 height 59
select select "185284:185529"
